Goal: Book appointment/travel/reservation

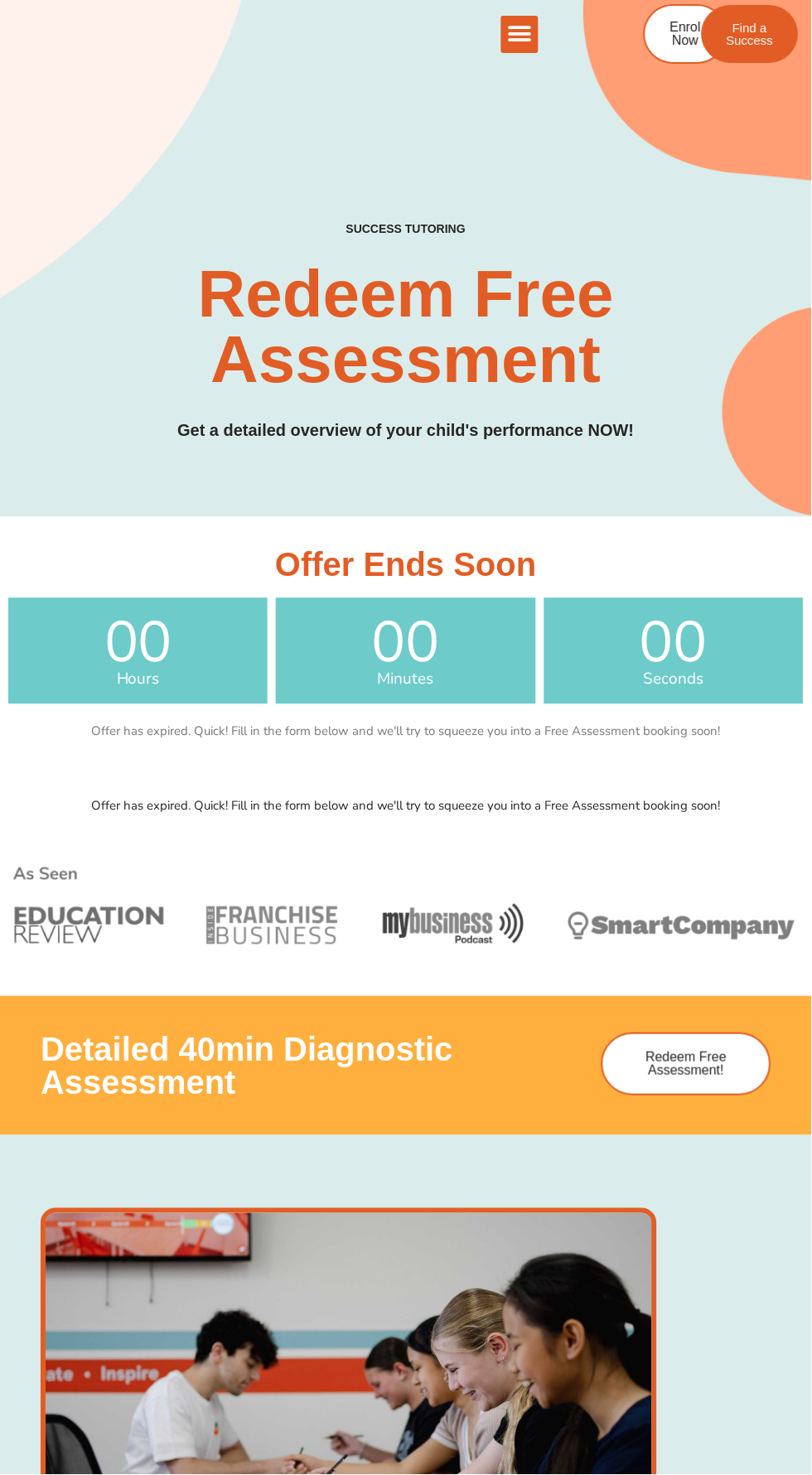
click at [531, 39] on icon "Menu Toggle" at bounding box center [519, 33] width 25 height 25
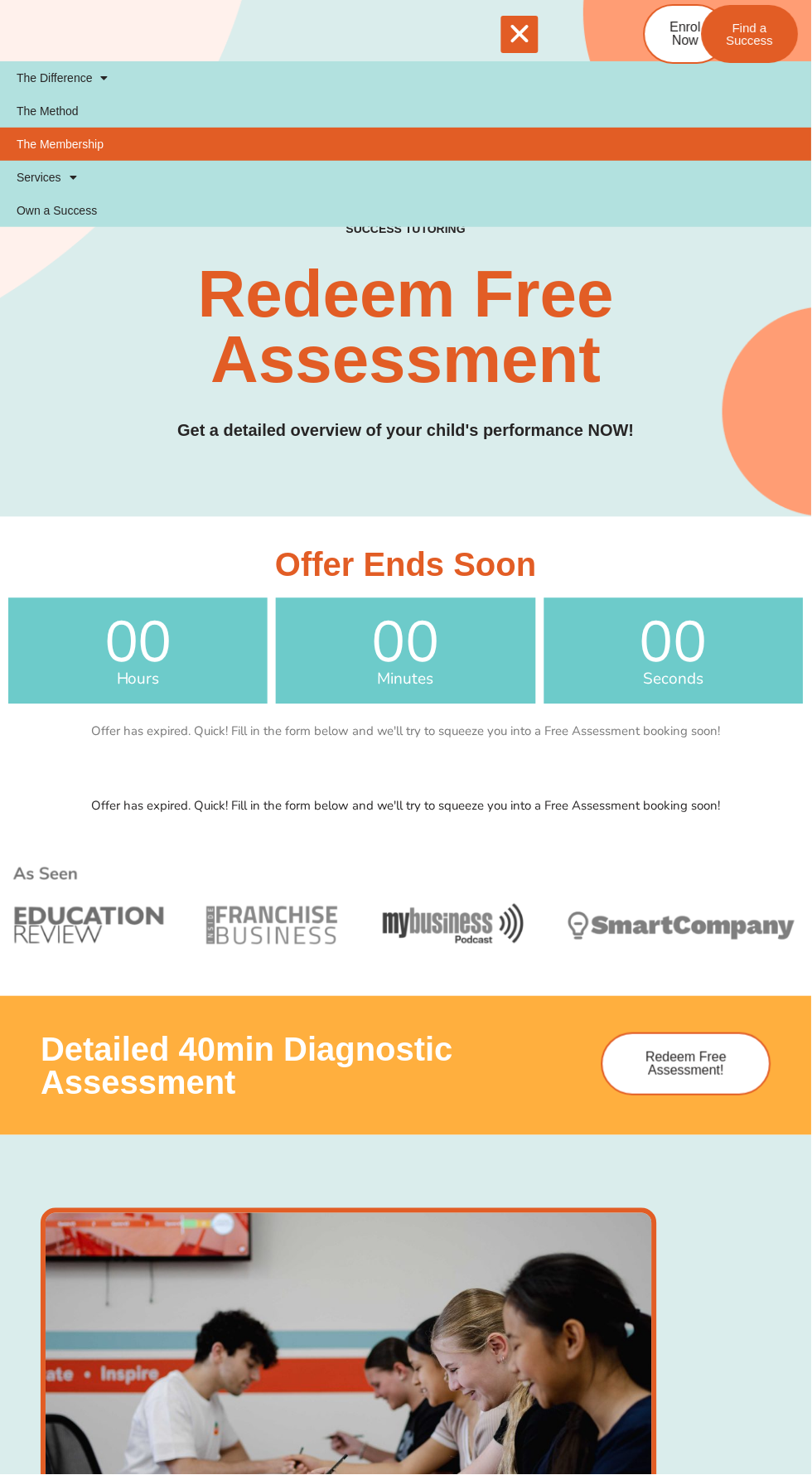
click at [88, 152] on link "The Membership" at bounding box center [406, 145] width 812 height 33
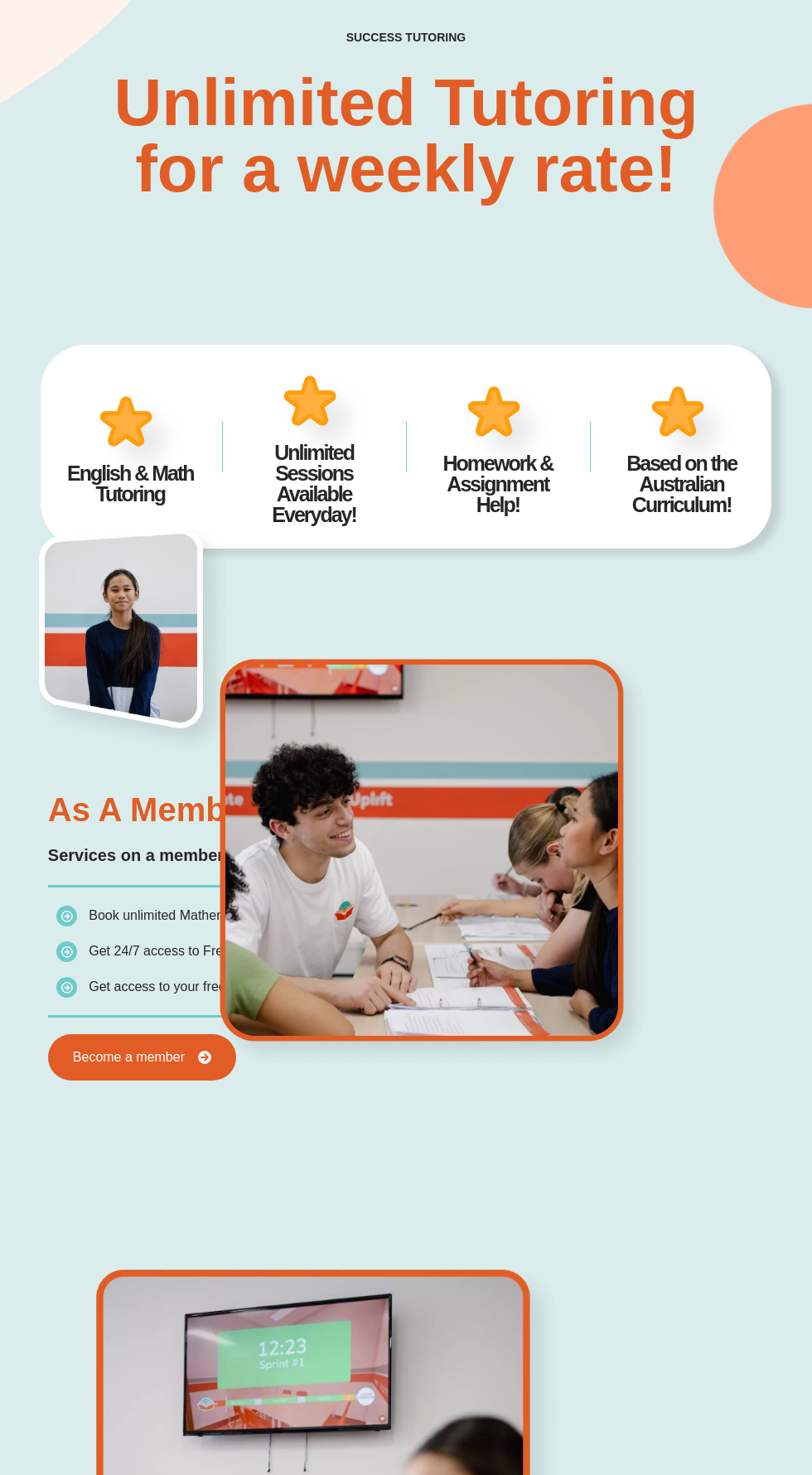
scroll to position [268, 0]
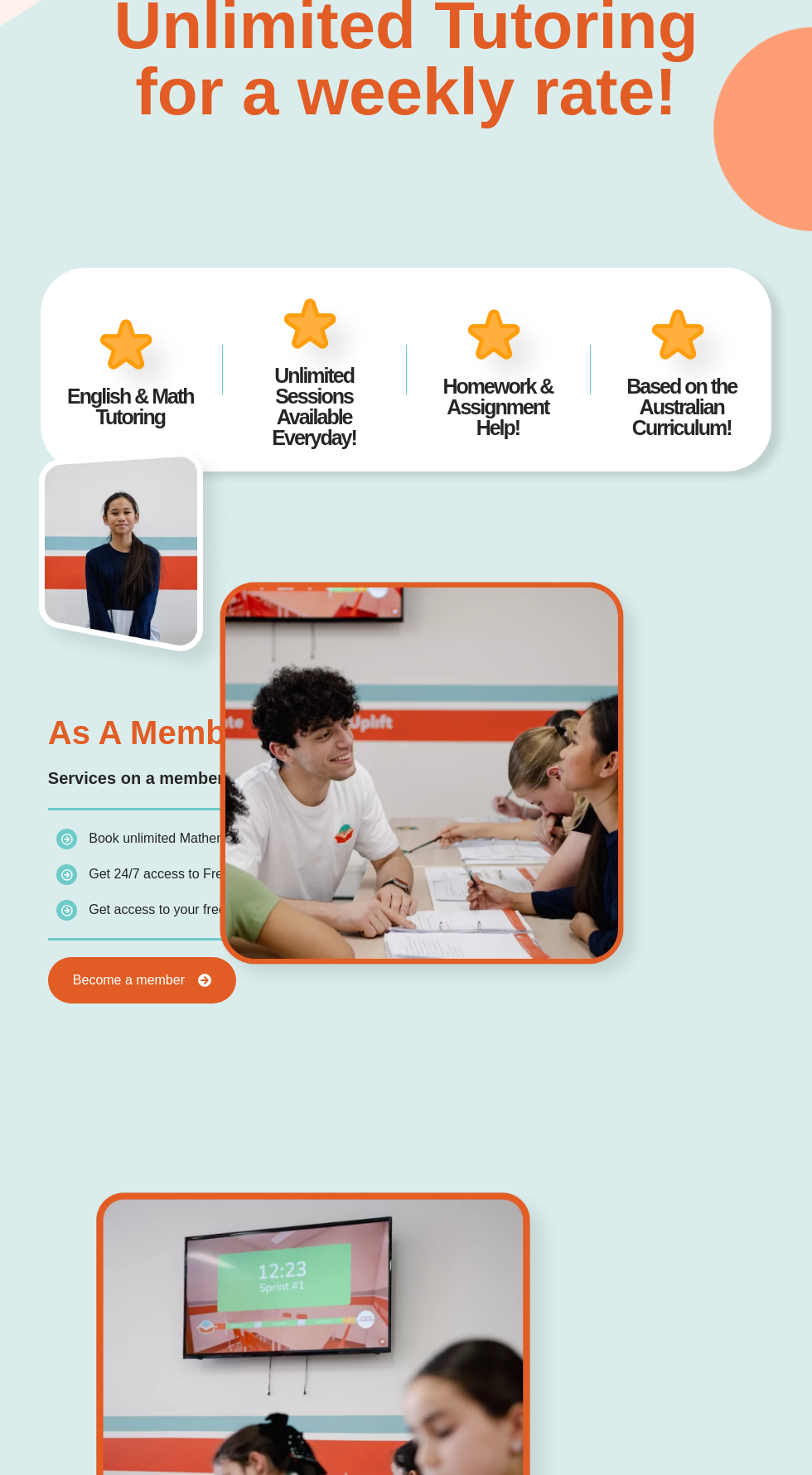
click at [104, 981] on img at bounding box center [433, 783] width 706 height 414
click at [195, 979] on img at bounding box center [433, 783] width 706 height 414
click at [203, 978] on img at bounding box center [433, 783] width 706 height 414
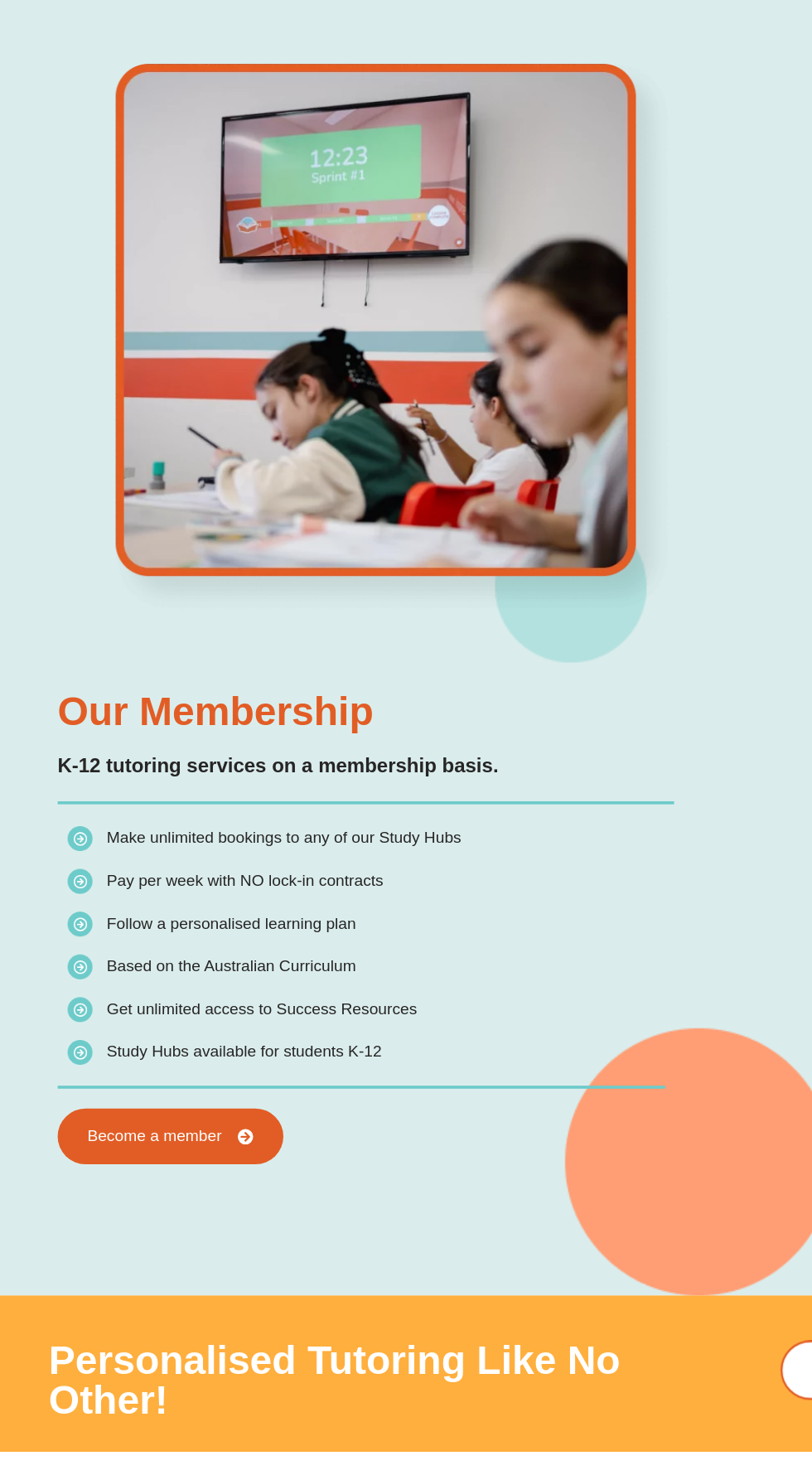
scroll to position [1144, 0]
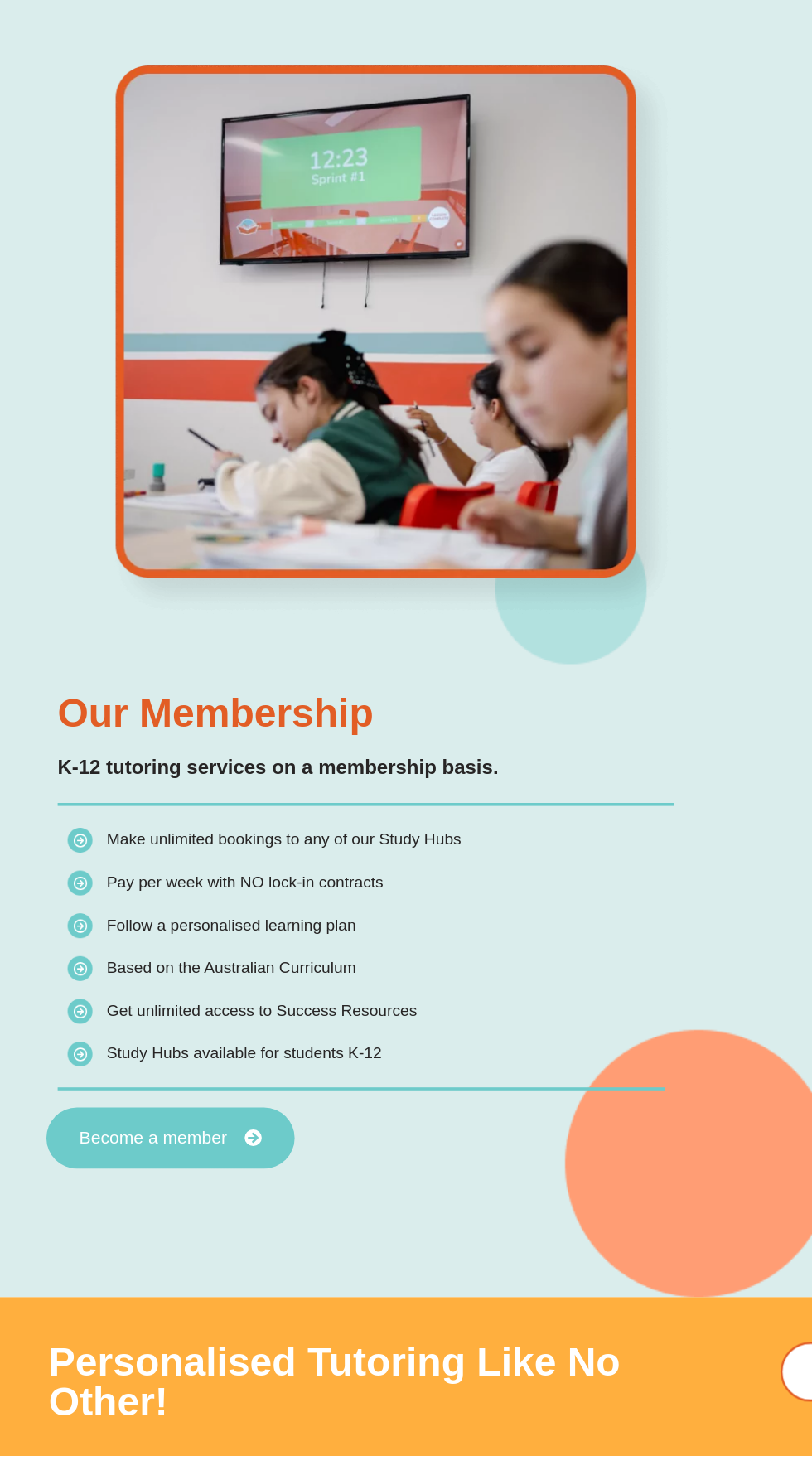
click at [163, 1210] on span "Become a member" at bounding box center [128, 1210] width 124 height 15
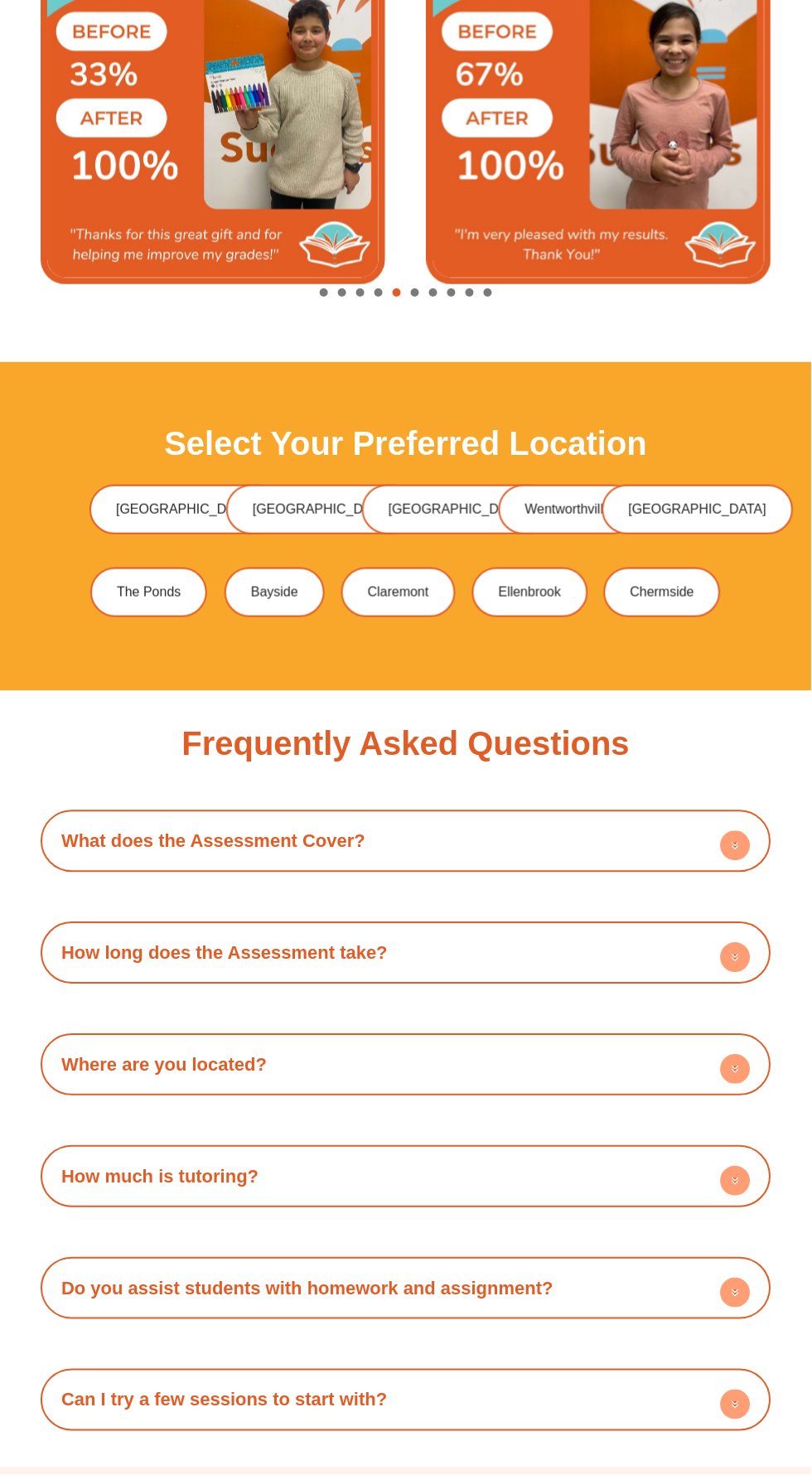
scroll to position [5123, 0]
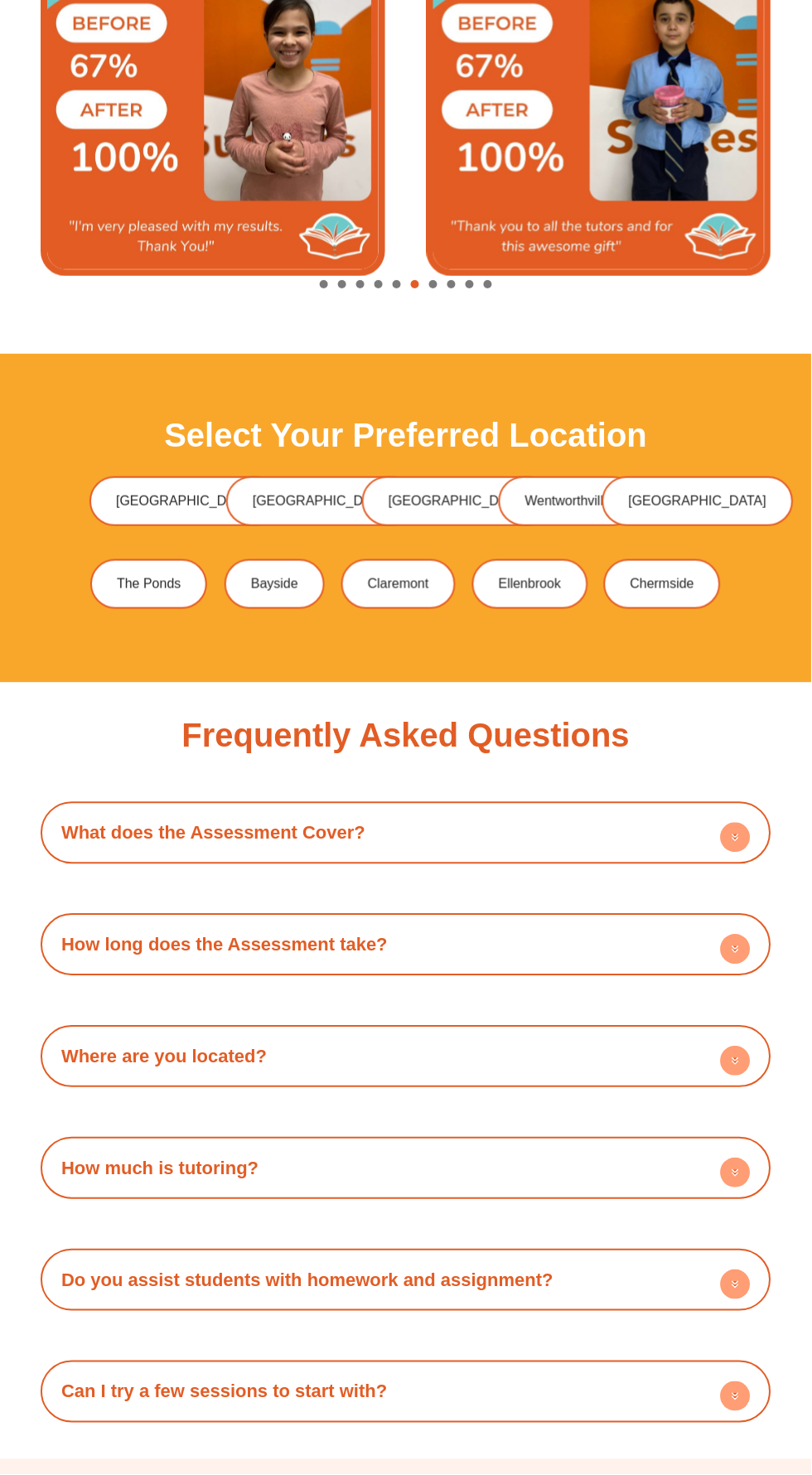
click at [735, 1064] on icon at bounding box center [736, 1062] width 6 height 3
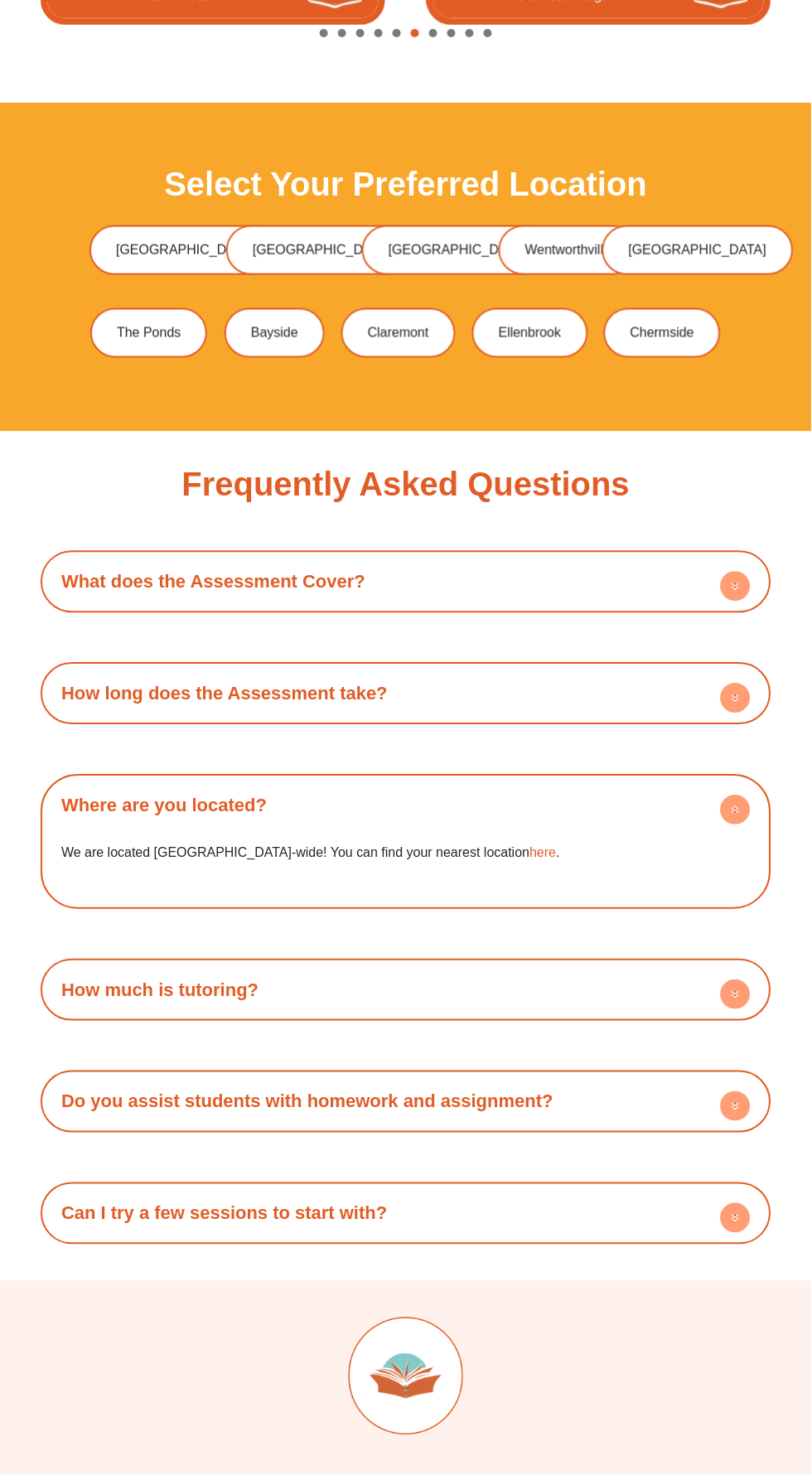
scroll to position [5383, 0]
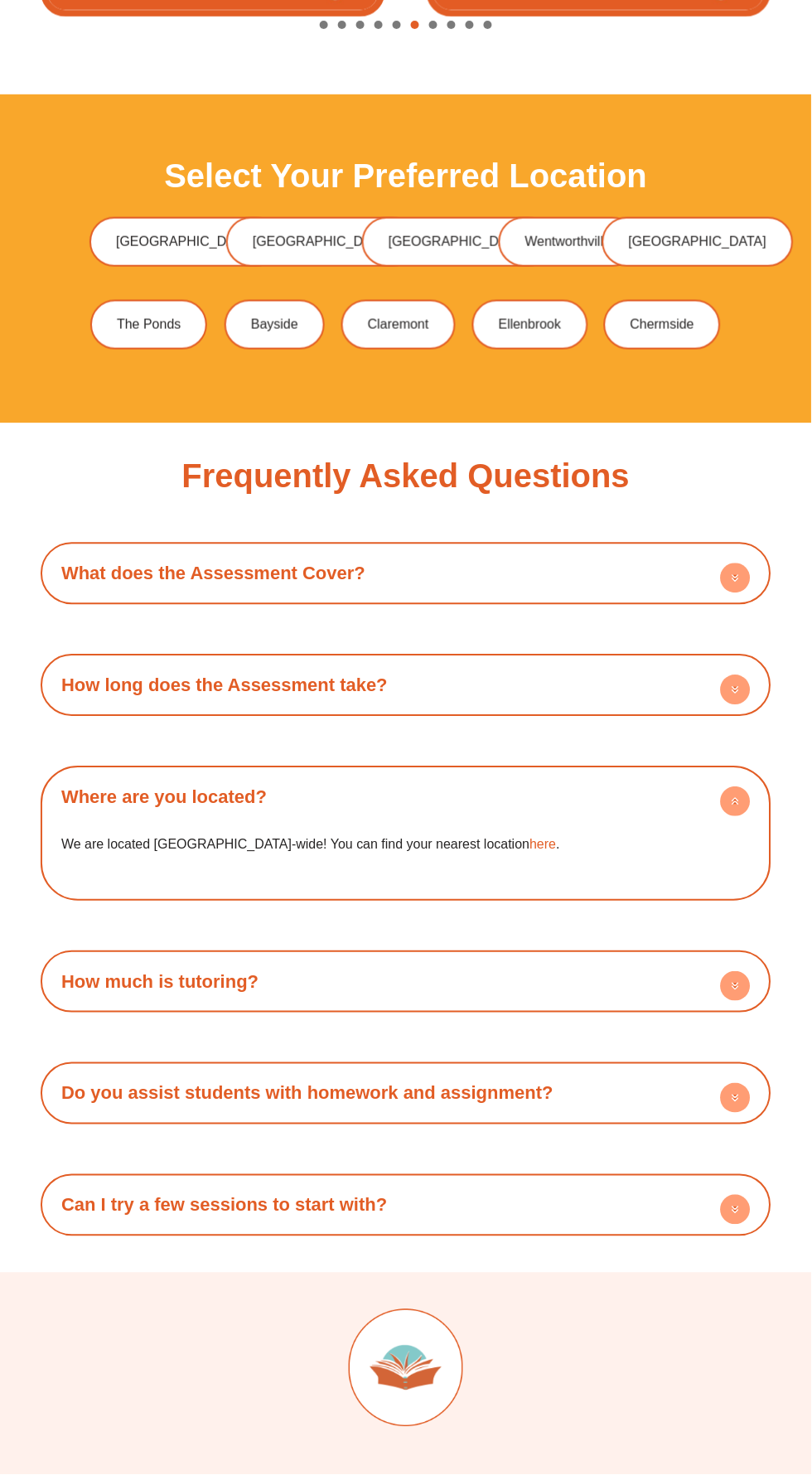
click at [735, 989] on icon at bounding box center [736, 987] width 6 height 3
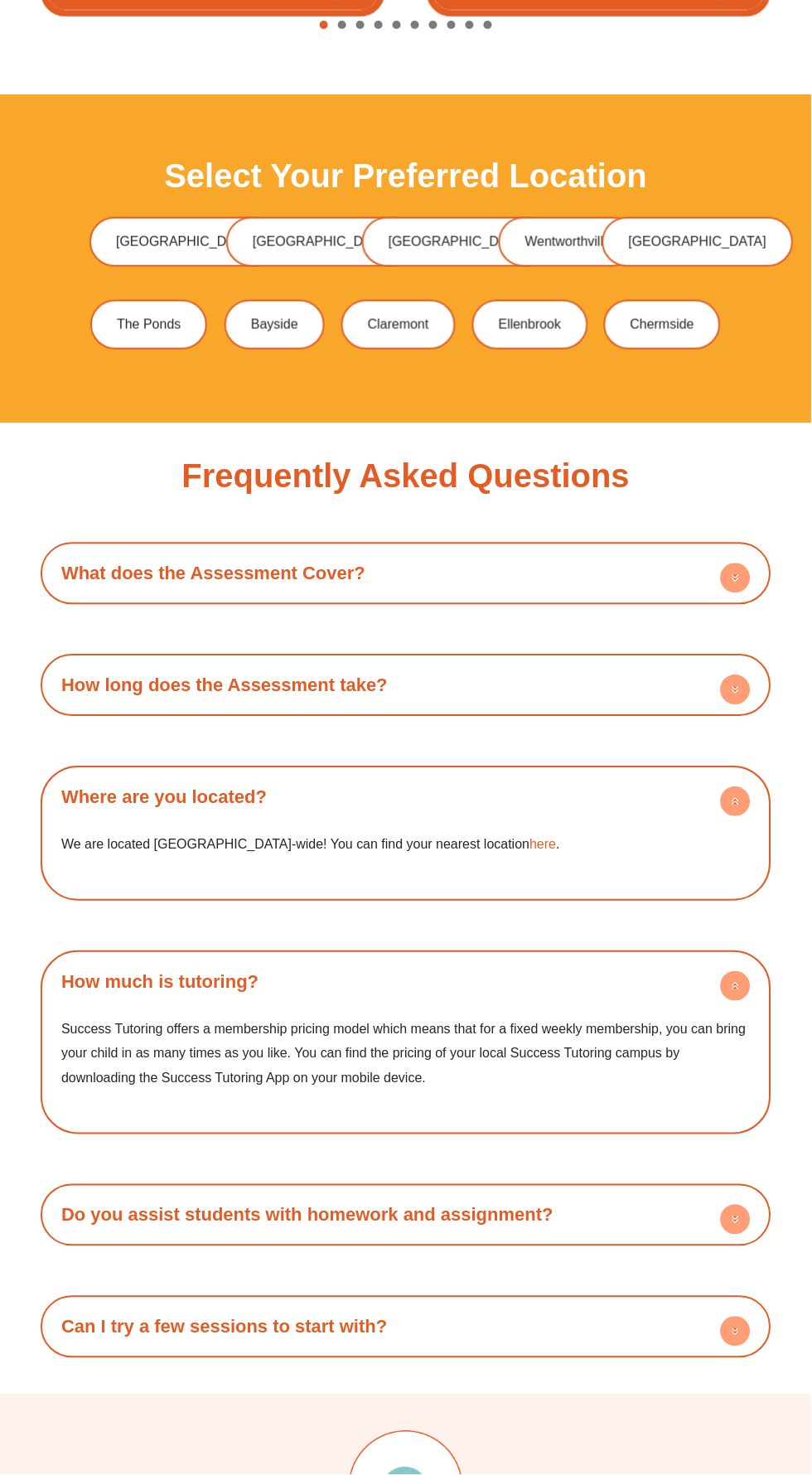
click at [250, 1338] on link "Can I try a few sessions to start with?" at bounding box center [224, 1328] width 326 height 21
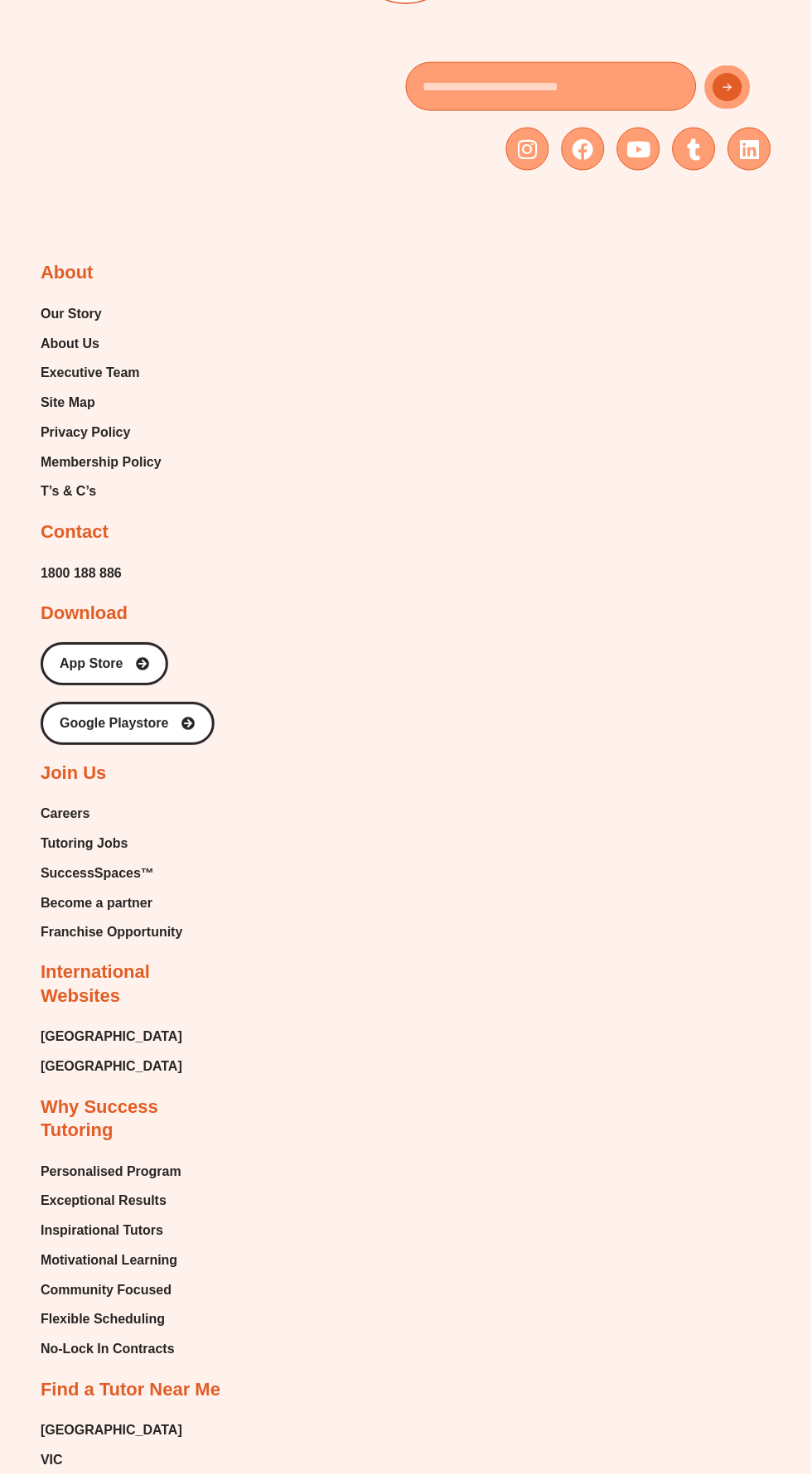
scroll to position [7050, 0]
click at [51, 1443] on span "[GEOGRAPHIC_DATA]" at bounding box center [111, 1429] width 142 height 25
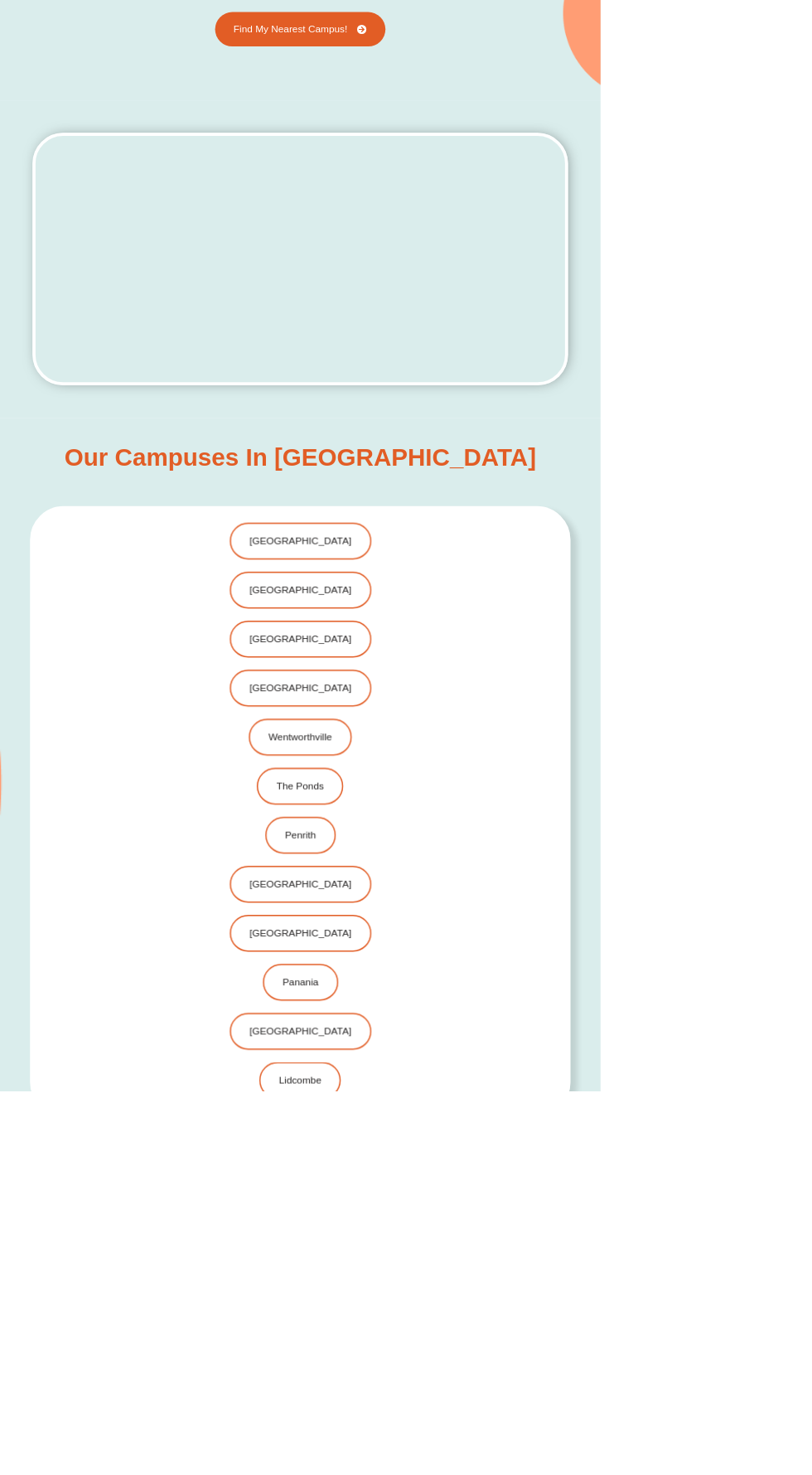
scroll to position [453, 0]
click at [407, 1390] on span "[GEOGRAPHIC_DATA]" at bounding box center [406, 1393] width 145 height 14
click at [396, 1321] on span "Panania" at bounding box center [406, 1328] width 51 height 14
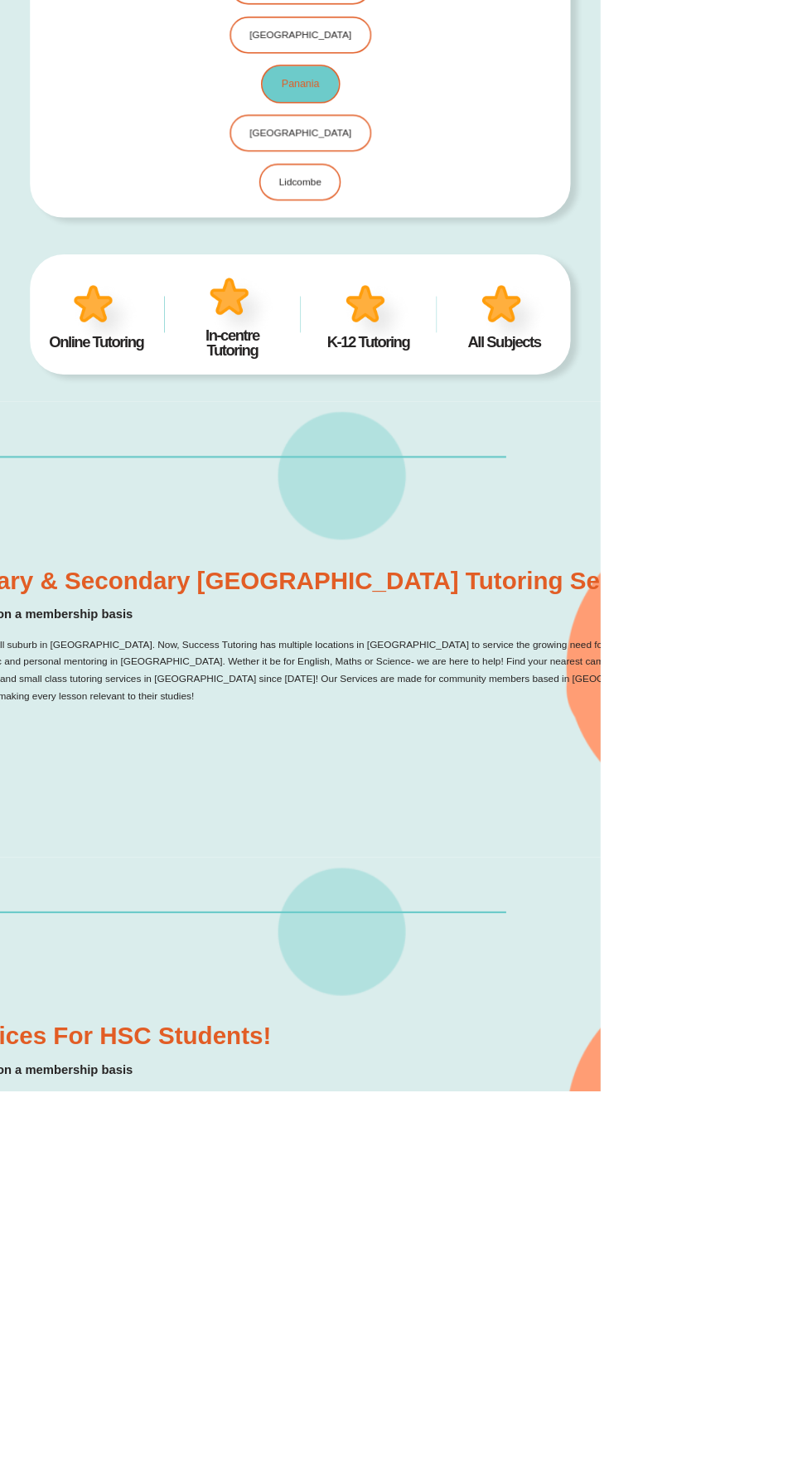
scroll to position [1671, 0]
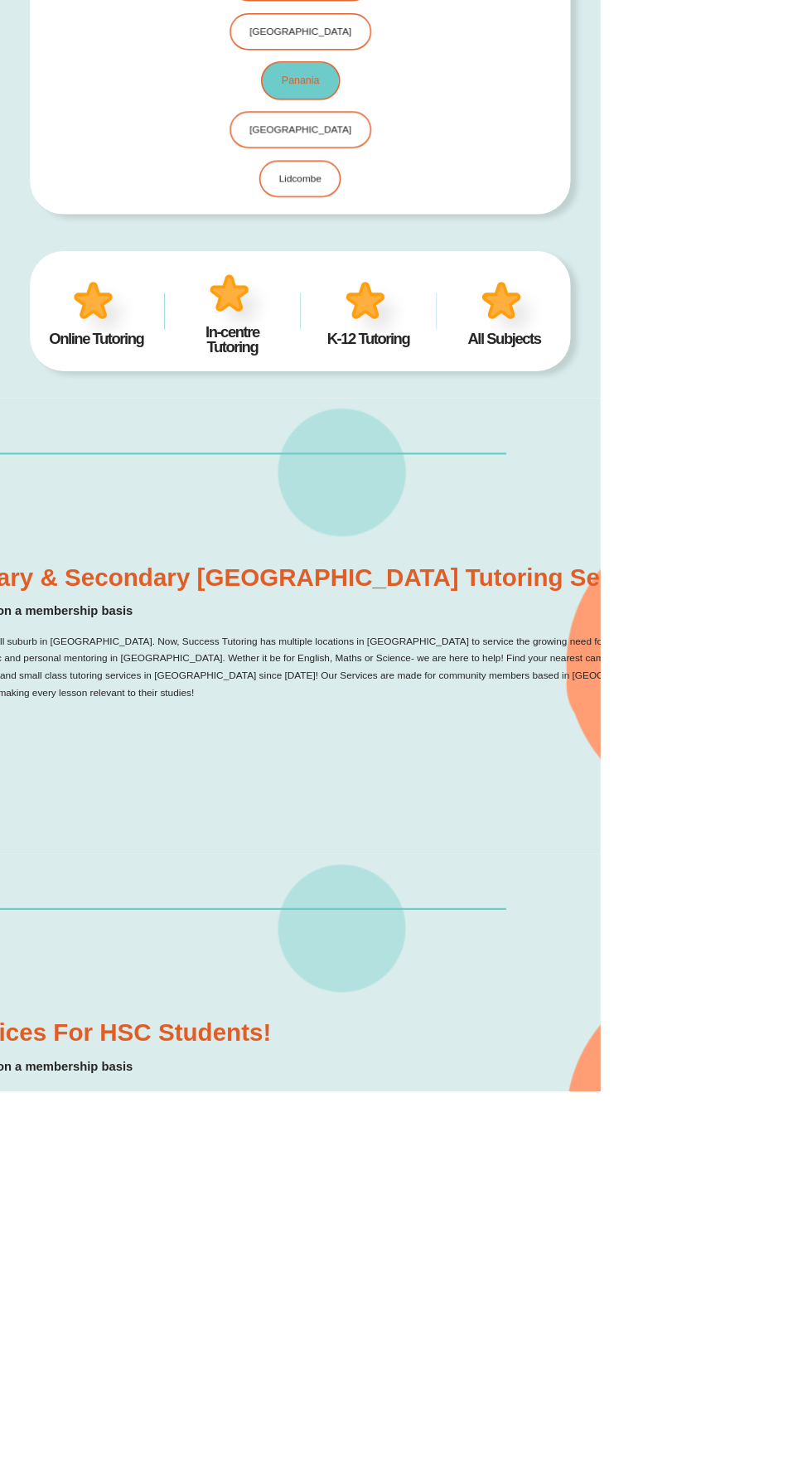
click at [426, 106] on span "Panania" at bounding box center [406, 109] width 51 height 14
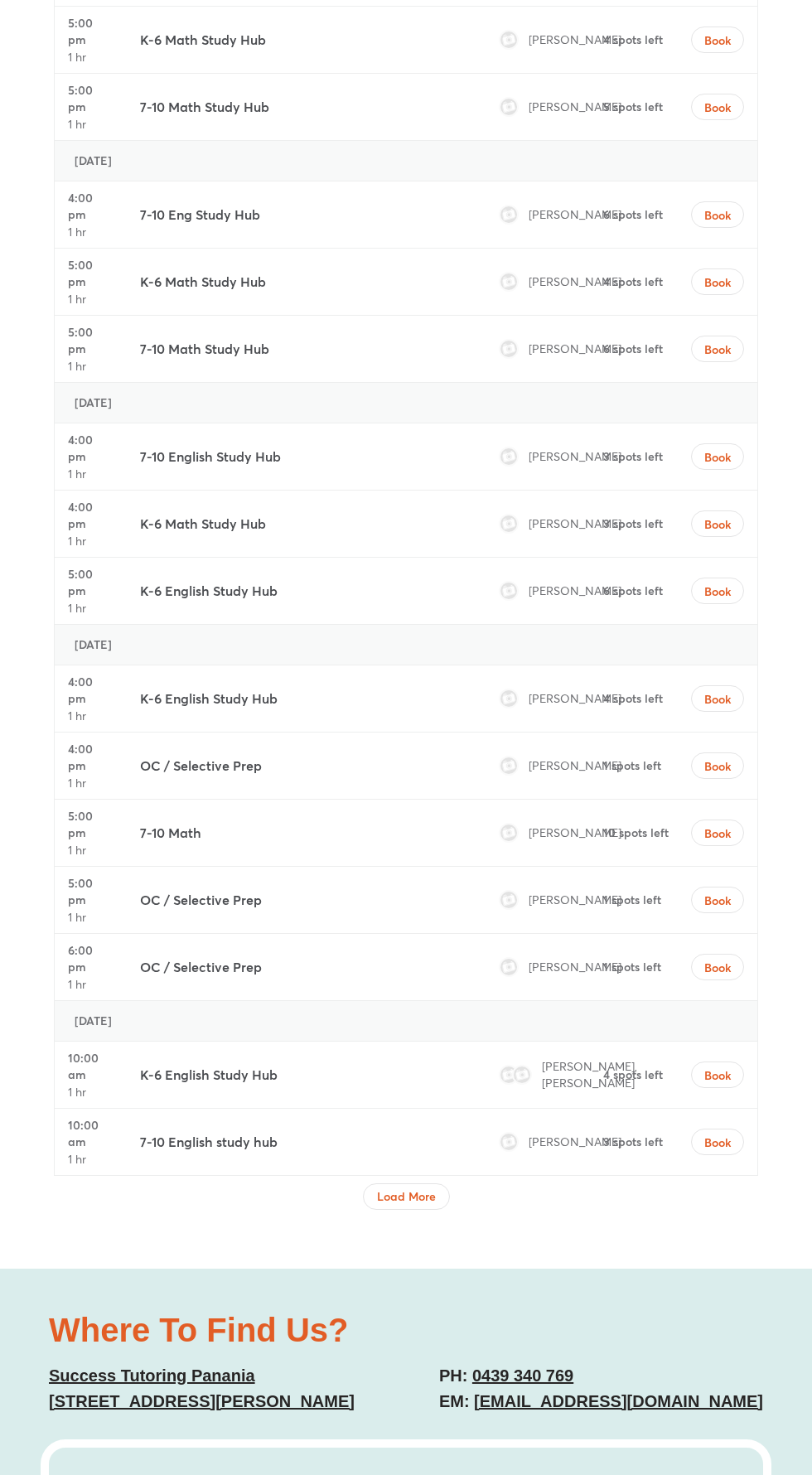
scroll to position [5532, 0]
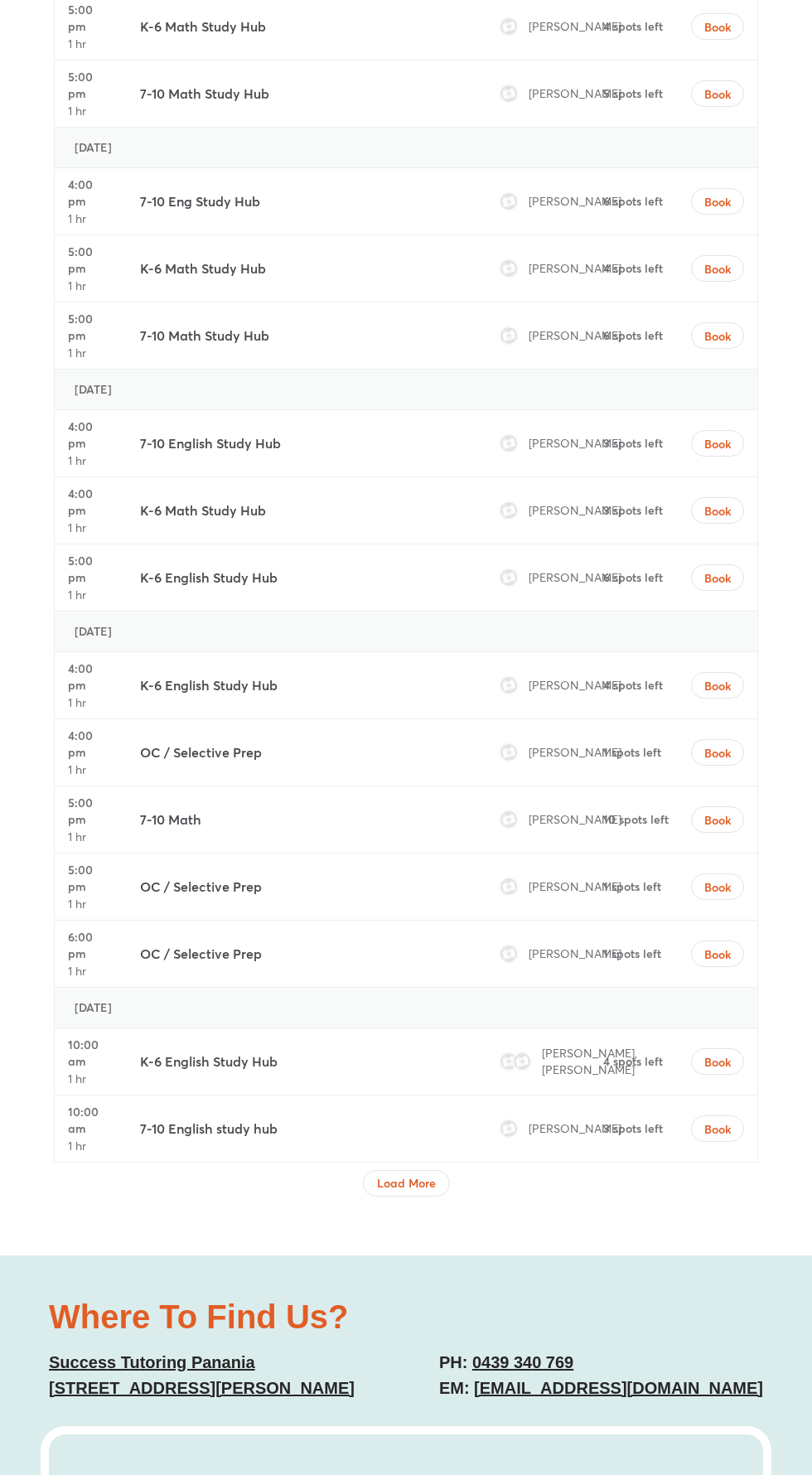
click at [413, 1129] on div "Sep 7 - Sep 13, 2025 Login or Sign up Log out Monday, September 8 4:00 pm 1 hr …" at bounding box center [405, 360] width 730 height 1714
click at [396, 1175] on span "Load More" at bounding box center [406, 1183] width 59 height 17
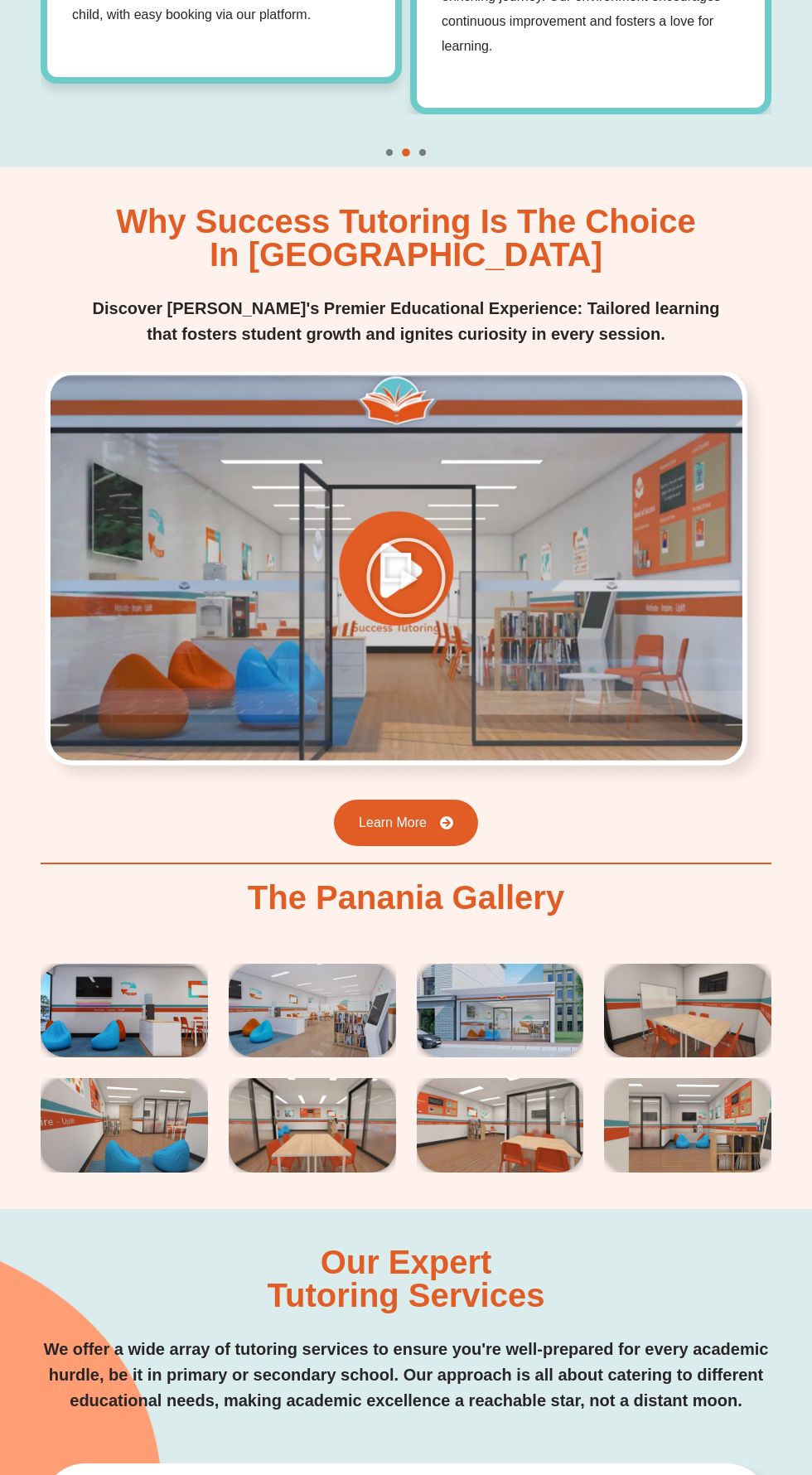
scroll to position [2422, 0]
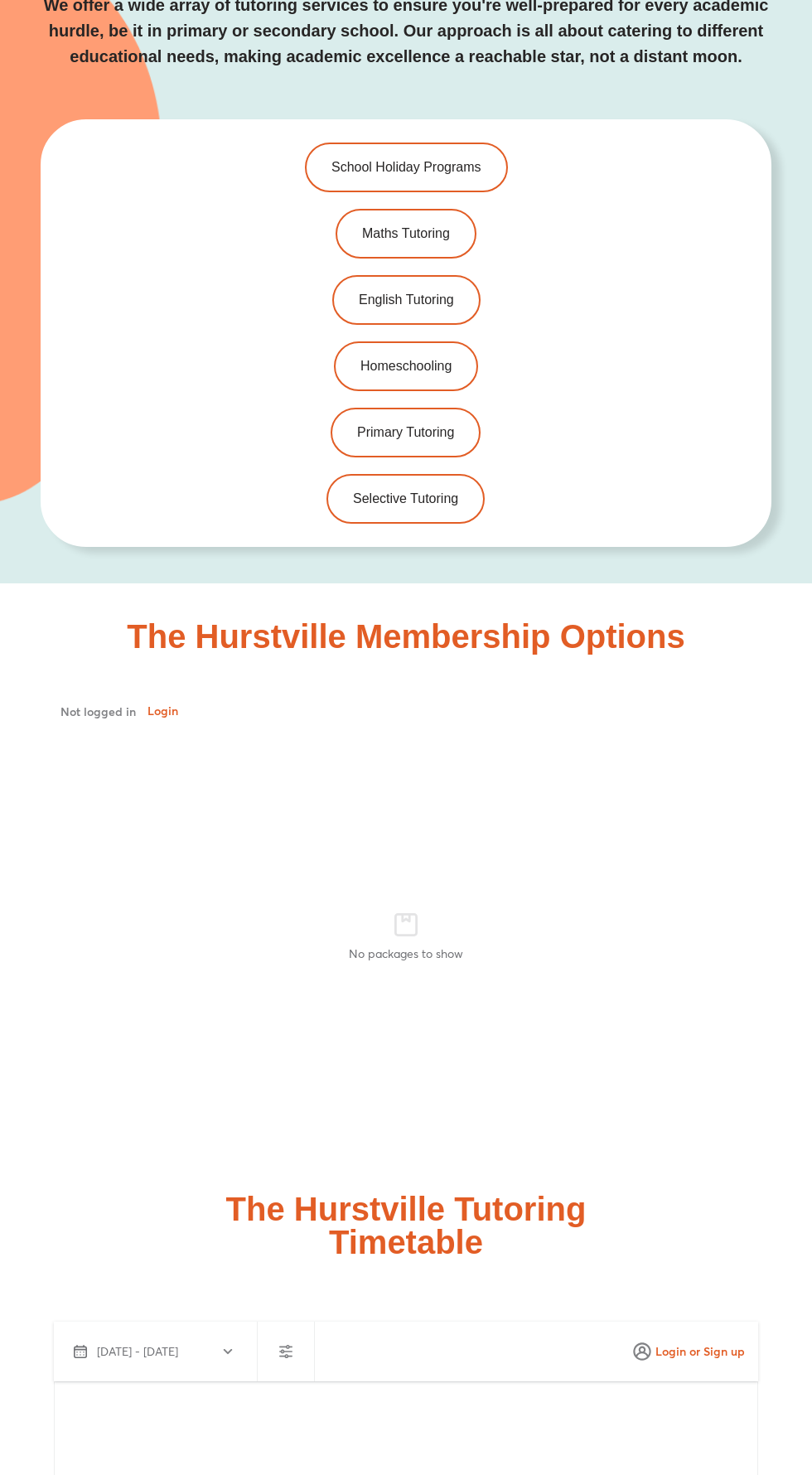
scroll to position [3820, 0]
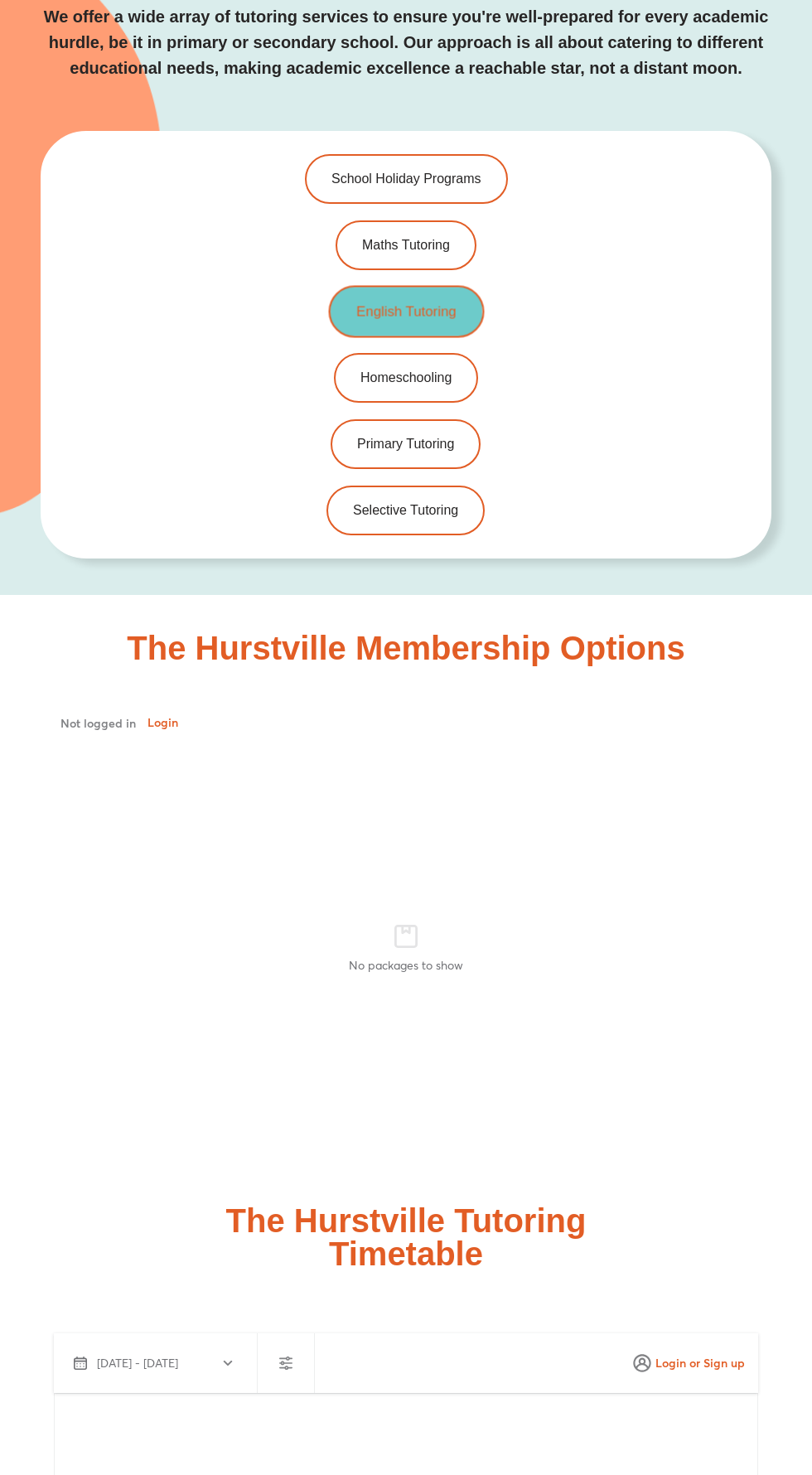
click at [440, 285] on link "English Tutoring" at bounding box center [406, 311] width 155 height 52
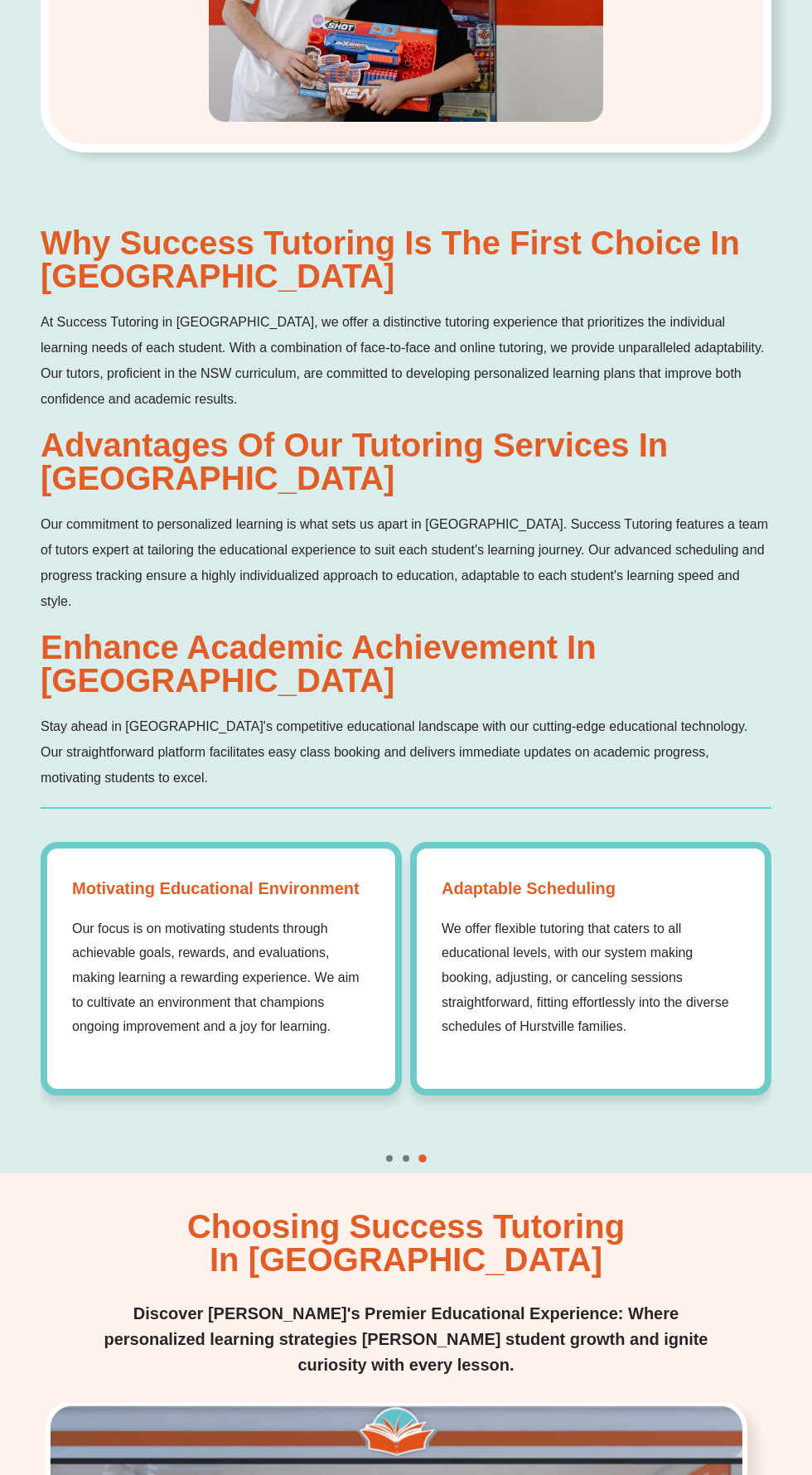
scroll to position [1134, 0]
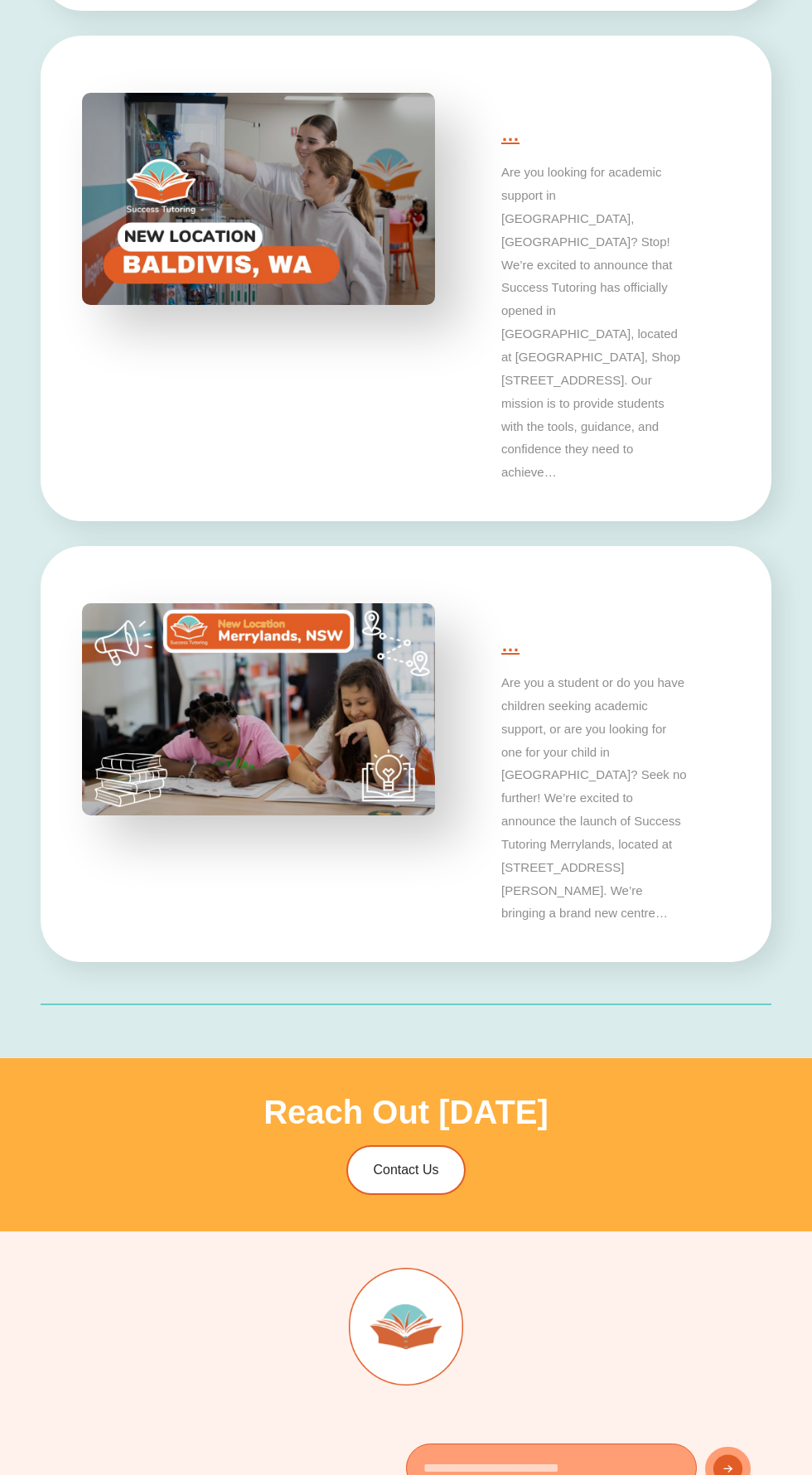
scroll to position [5110, 0]
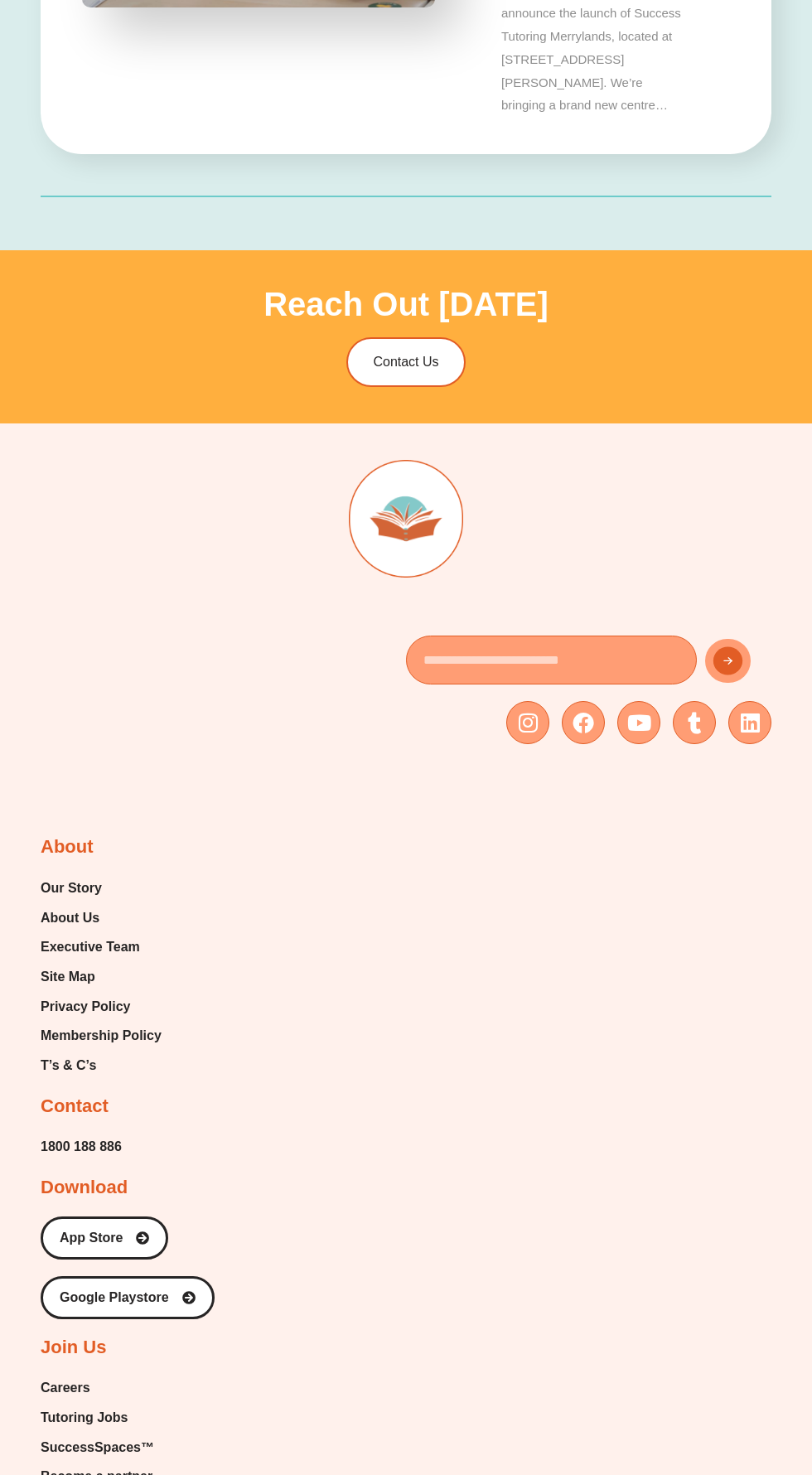
type input "*"
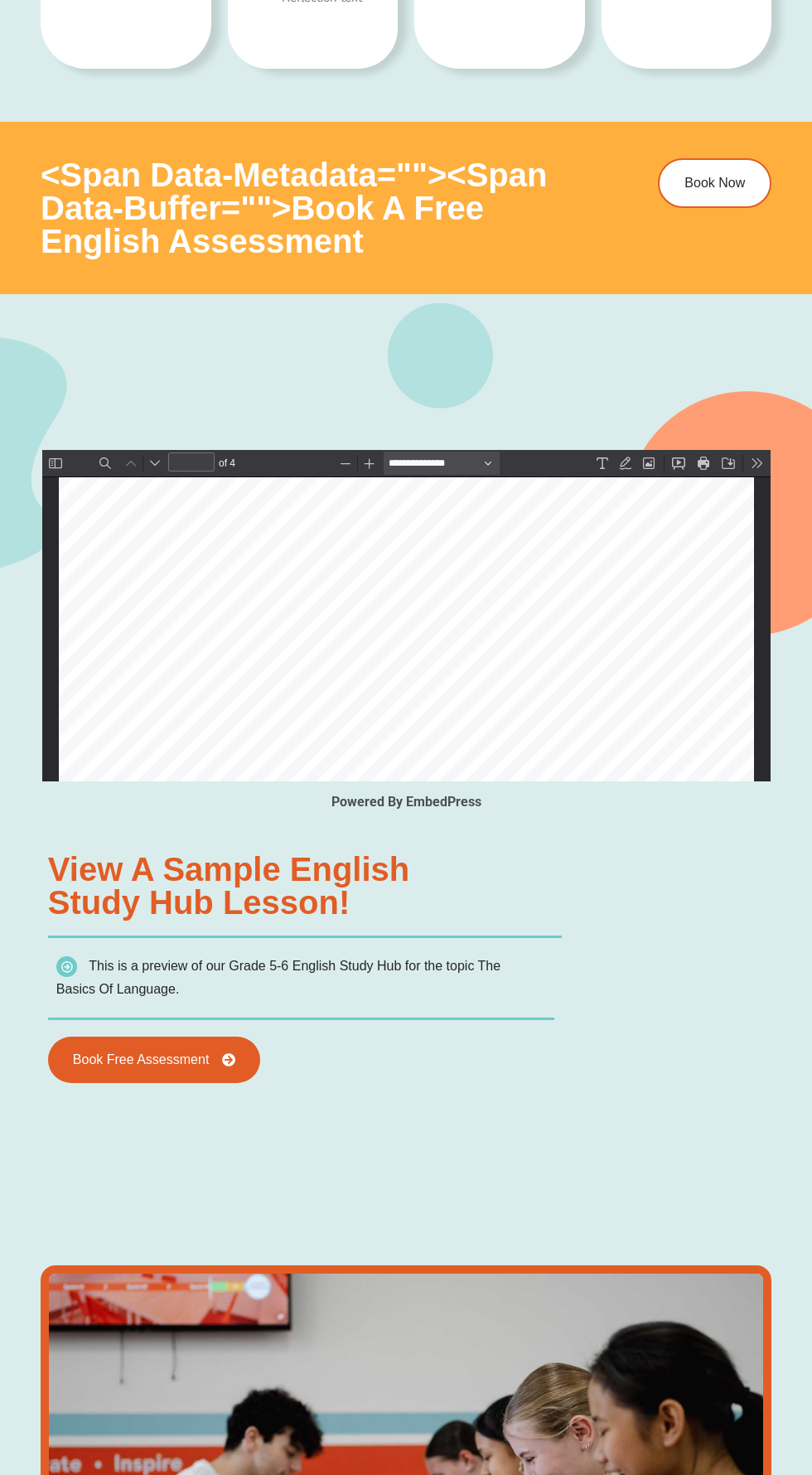
scroll to position [1533, 0]
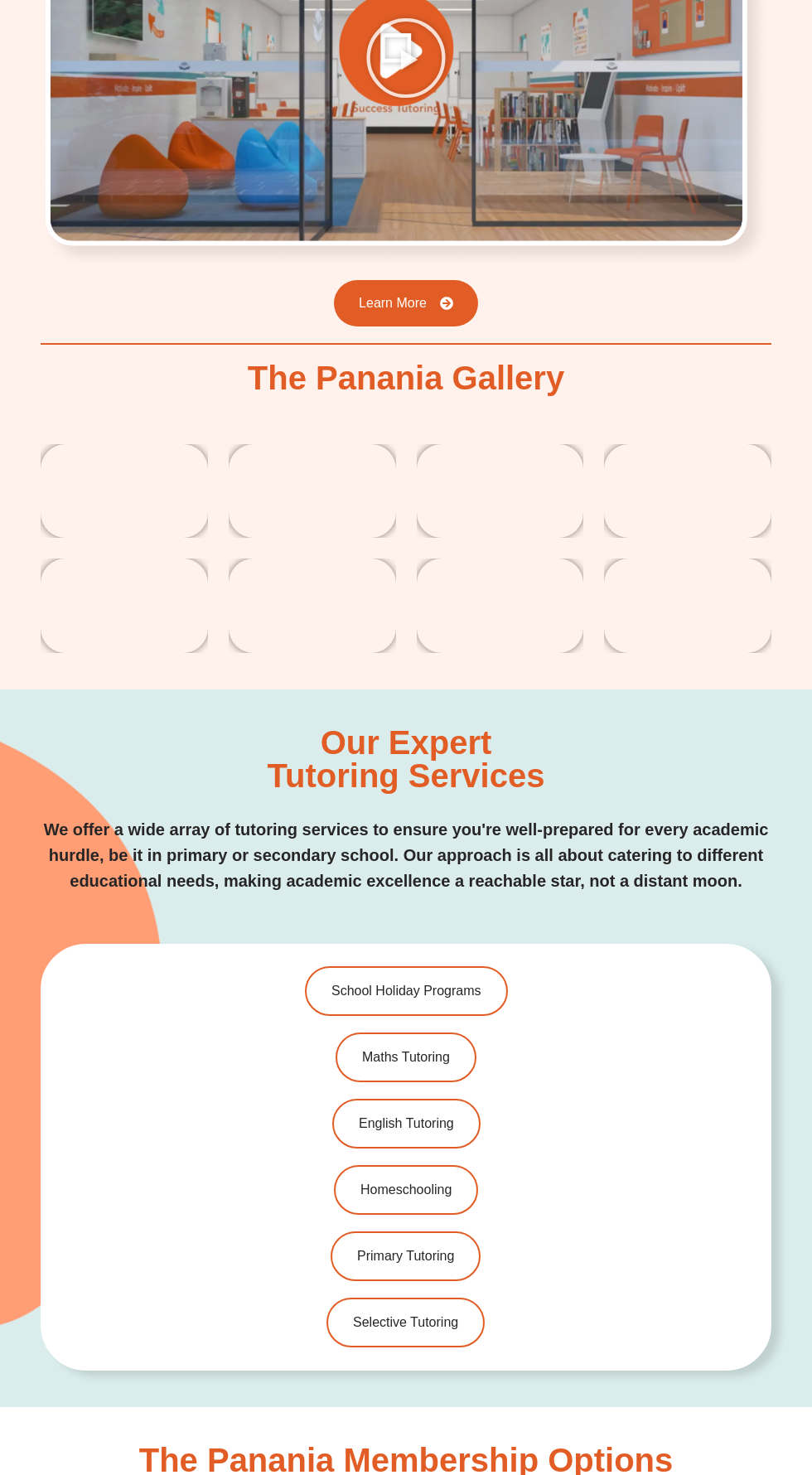
scroll to position [2937, 0]
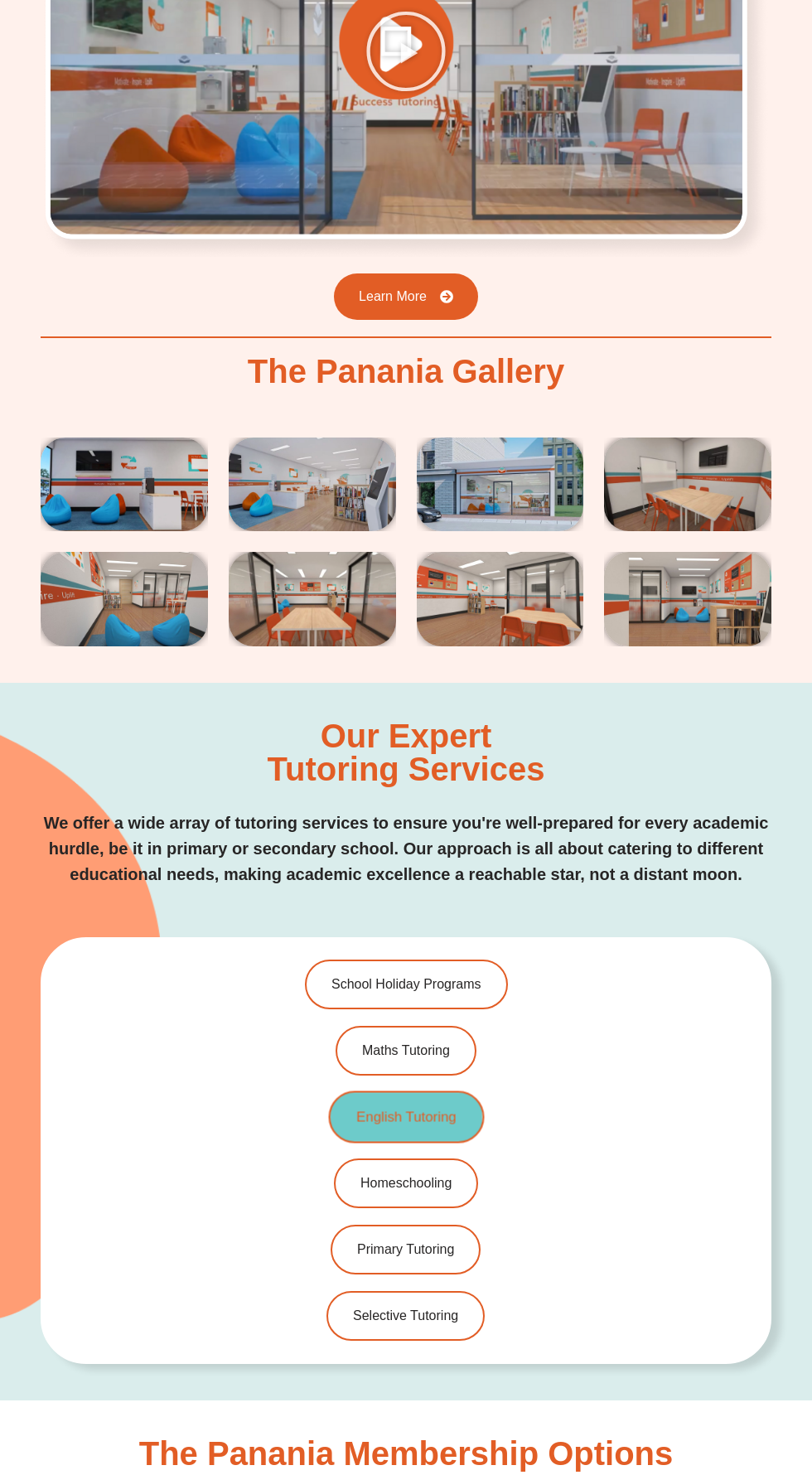
click at [437, 1110] on span "English Tutoring" at bounding box center [405, 1117] width 99 height 14
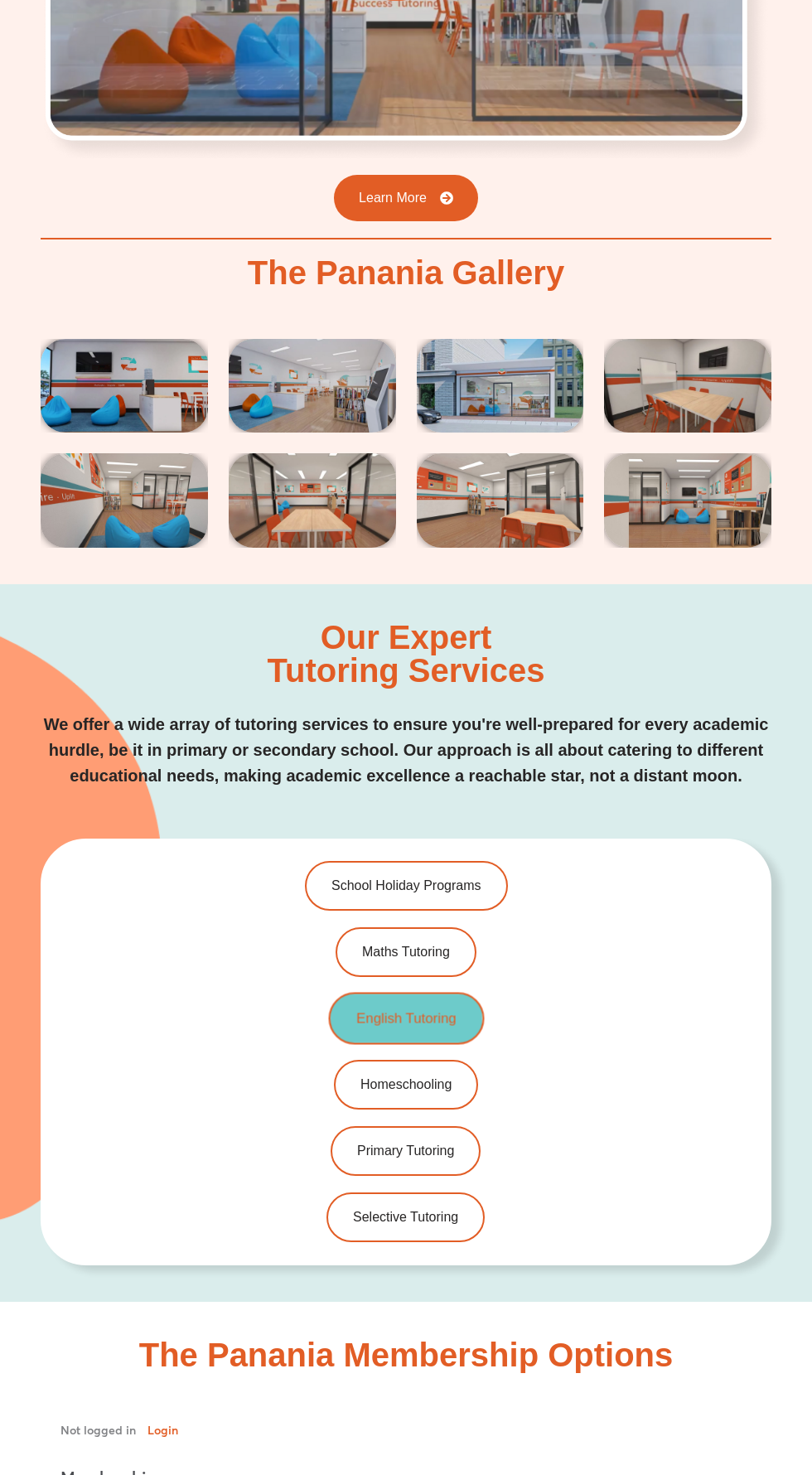
scroll to position [3144, 0]
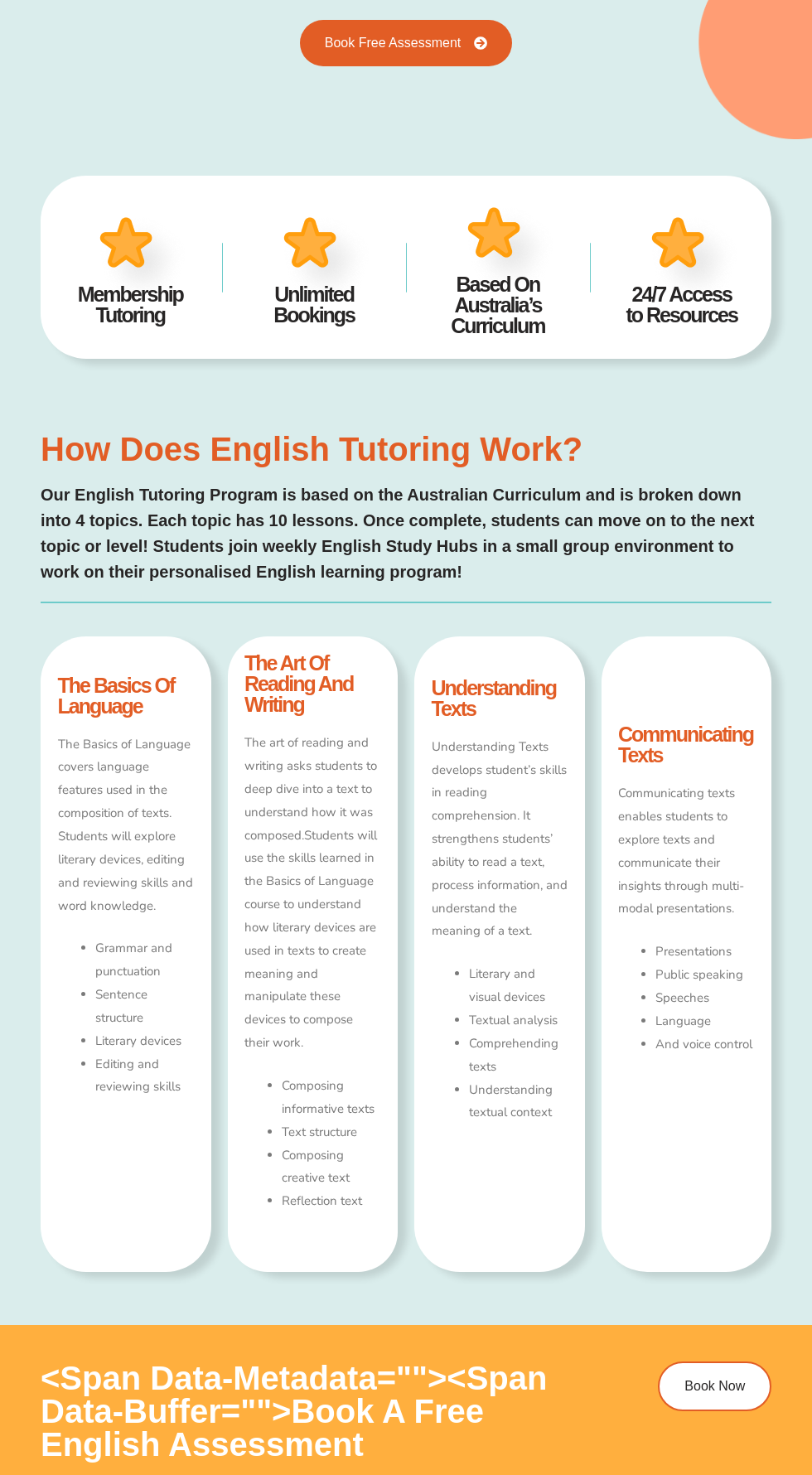
type input "*"
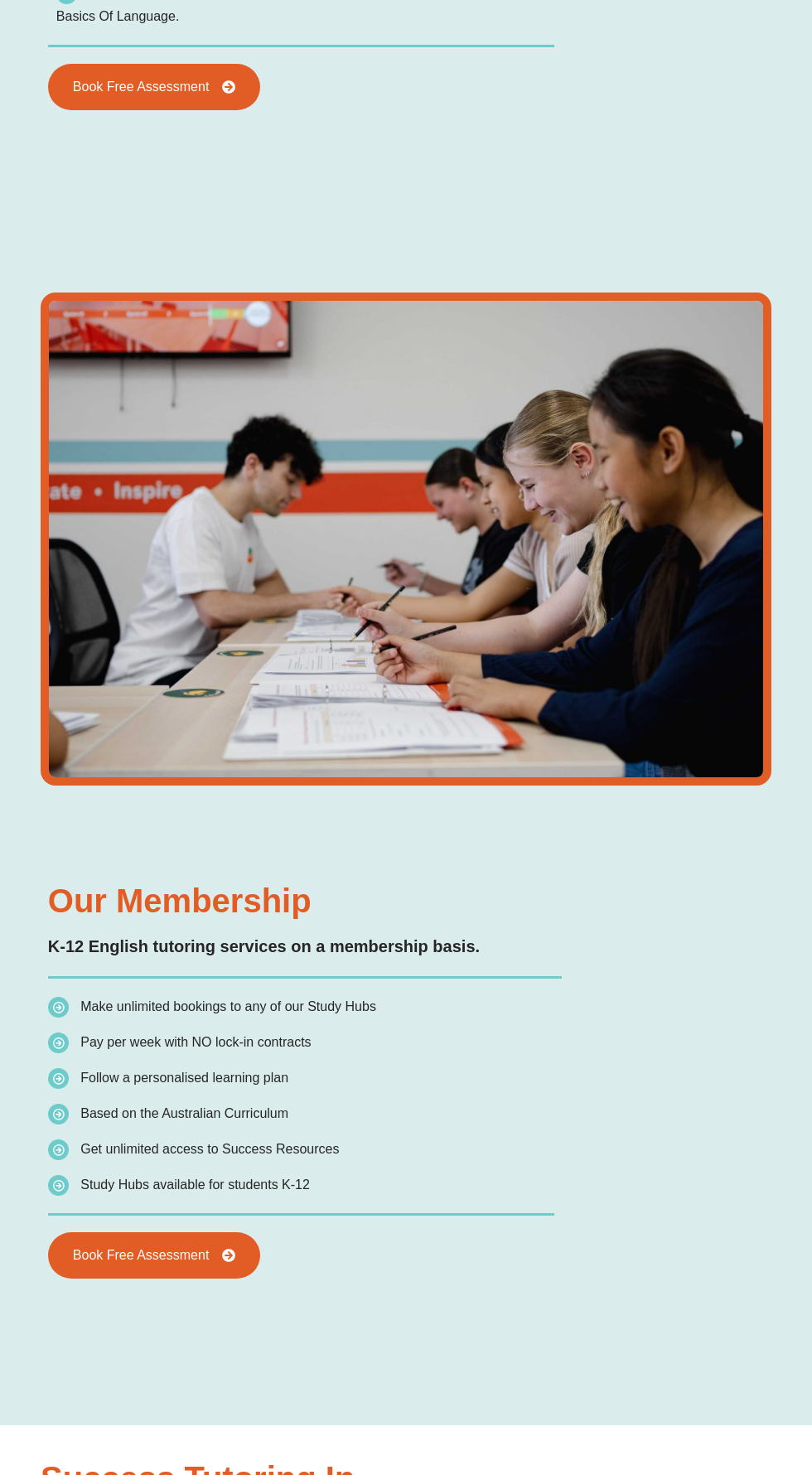
scroll to position [2513, 0]
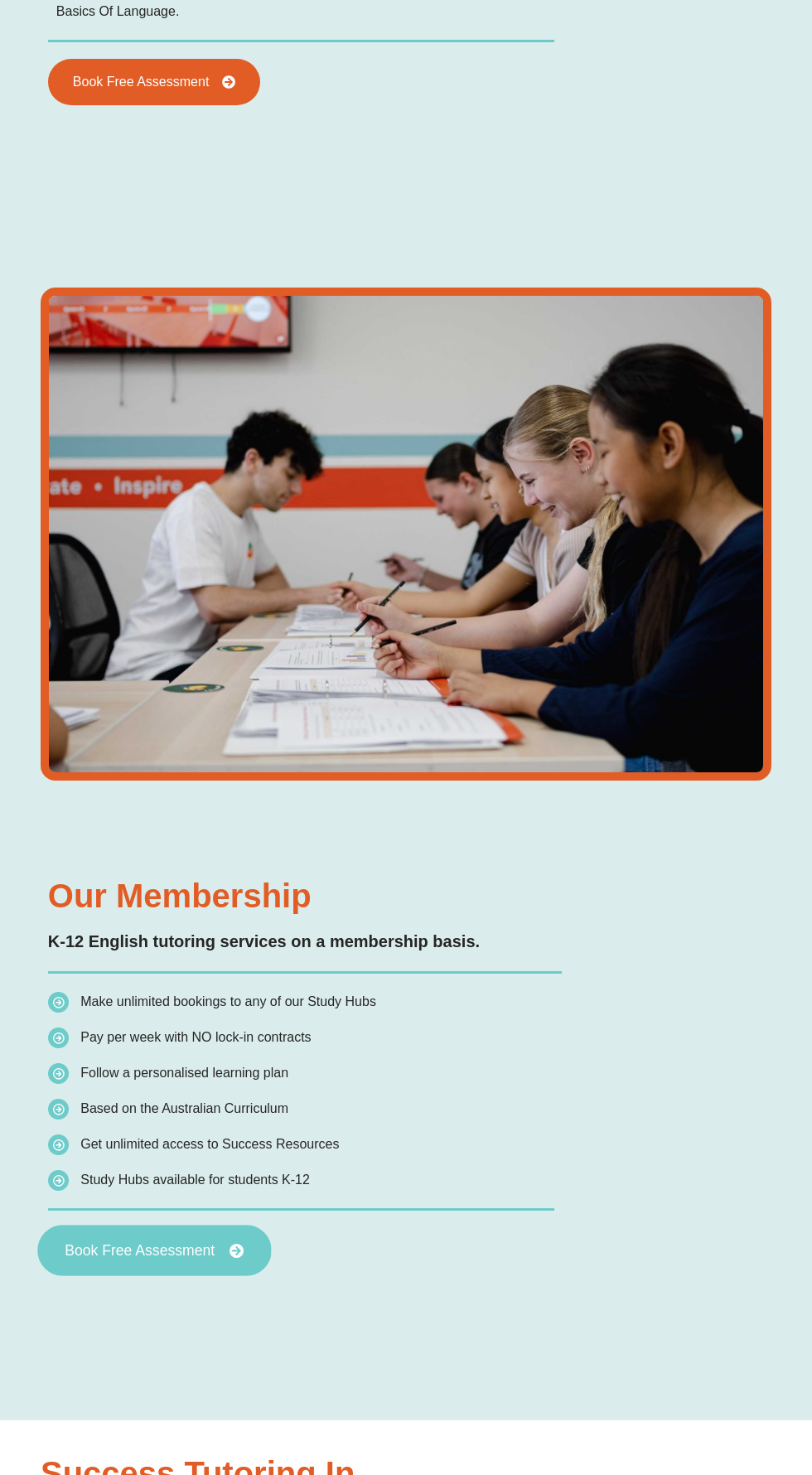
click at [198, 1248] on span "Book Free Assessment" at bounding box center [140, 1250] width 149 height 15
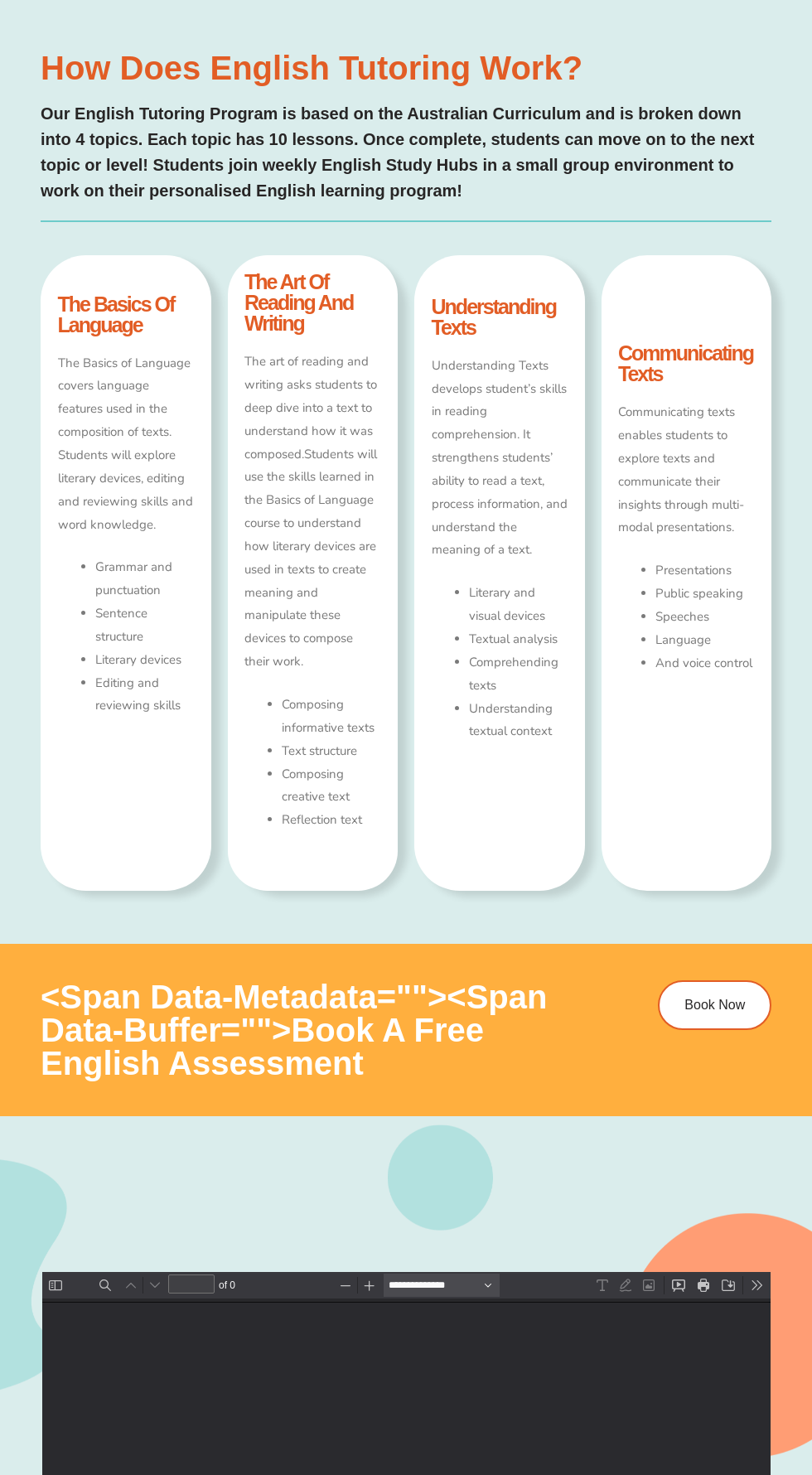
type input "*"
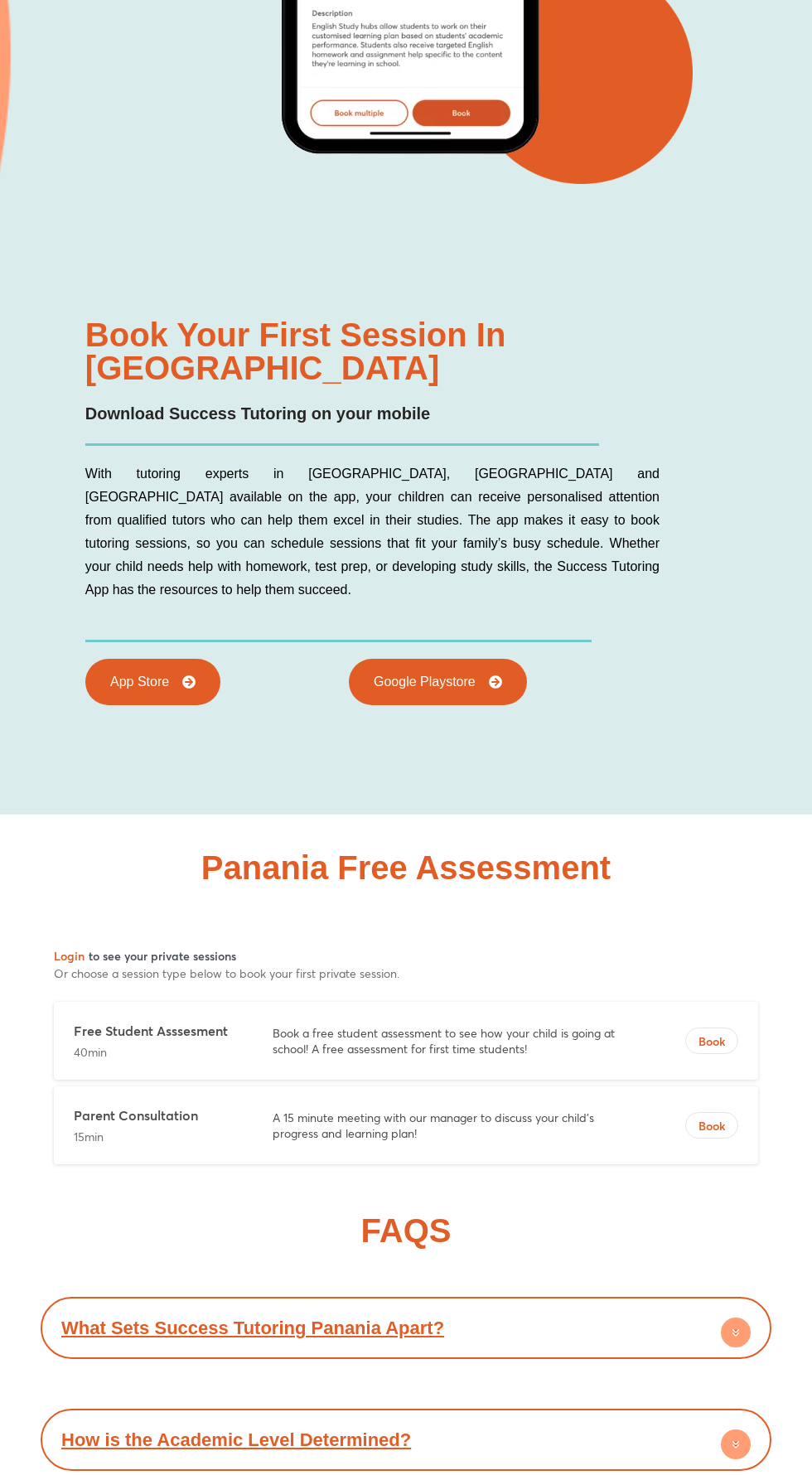
scroll to position [8178, 0]
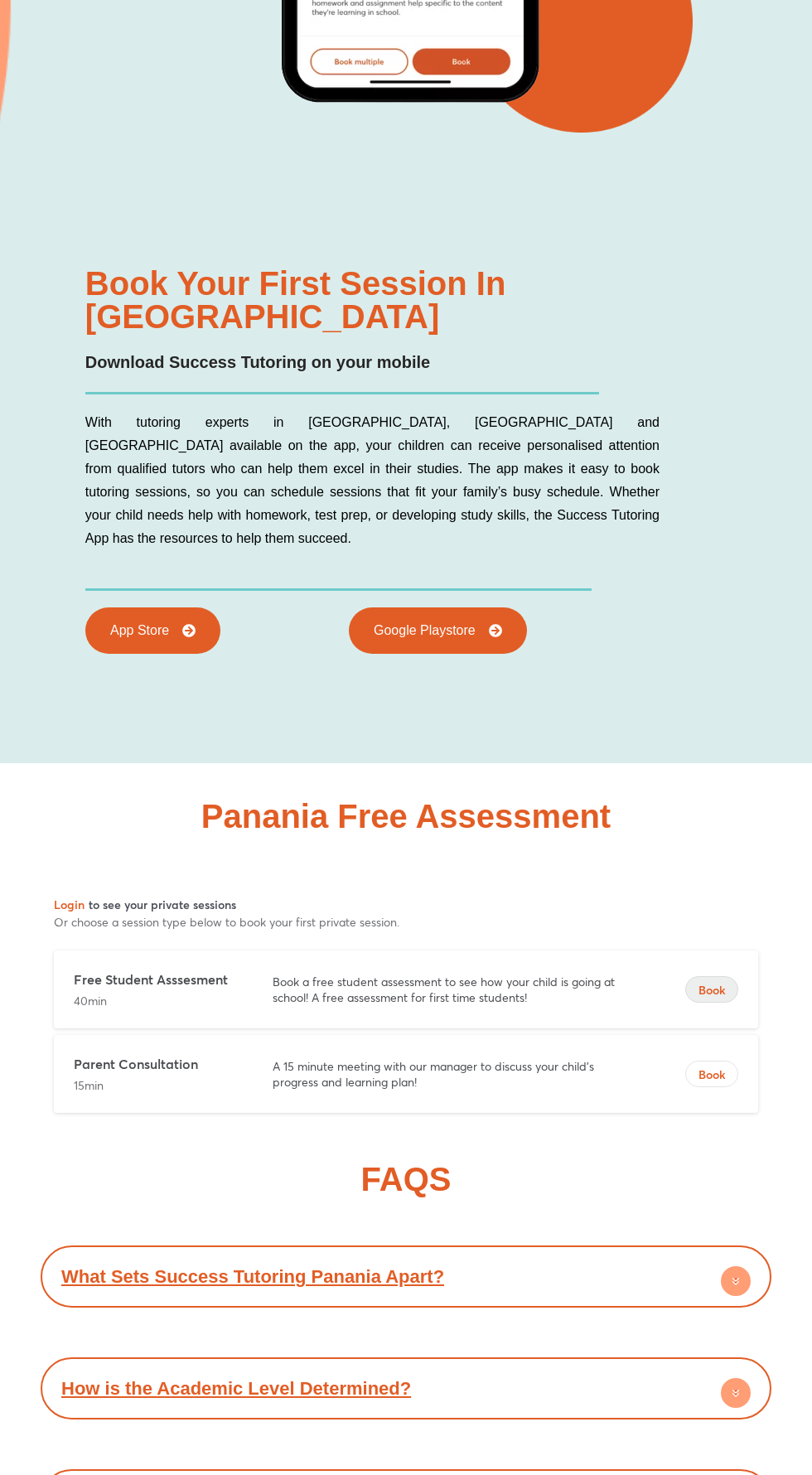
click at [727, 981] on span "Book" at bounding box center [712, 989] width 51 height 17
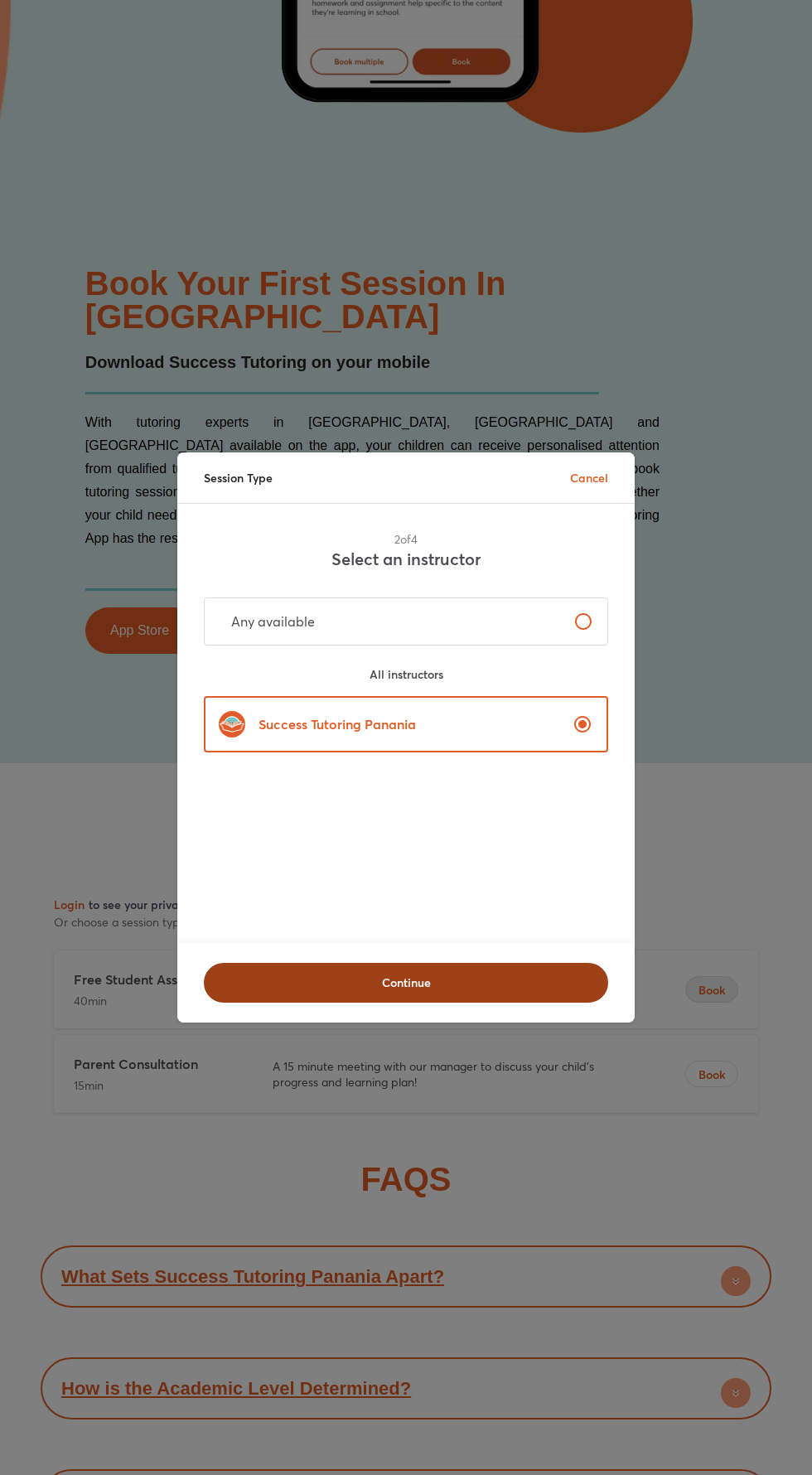
click at [540, 991] on span "Continue" at bounding box center [405, 982] width 361 height 17
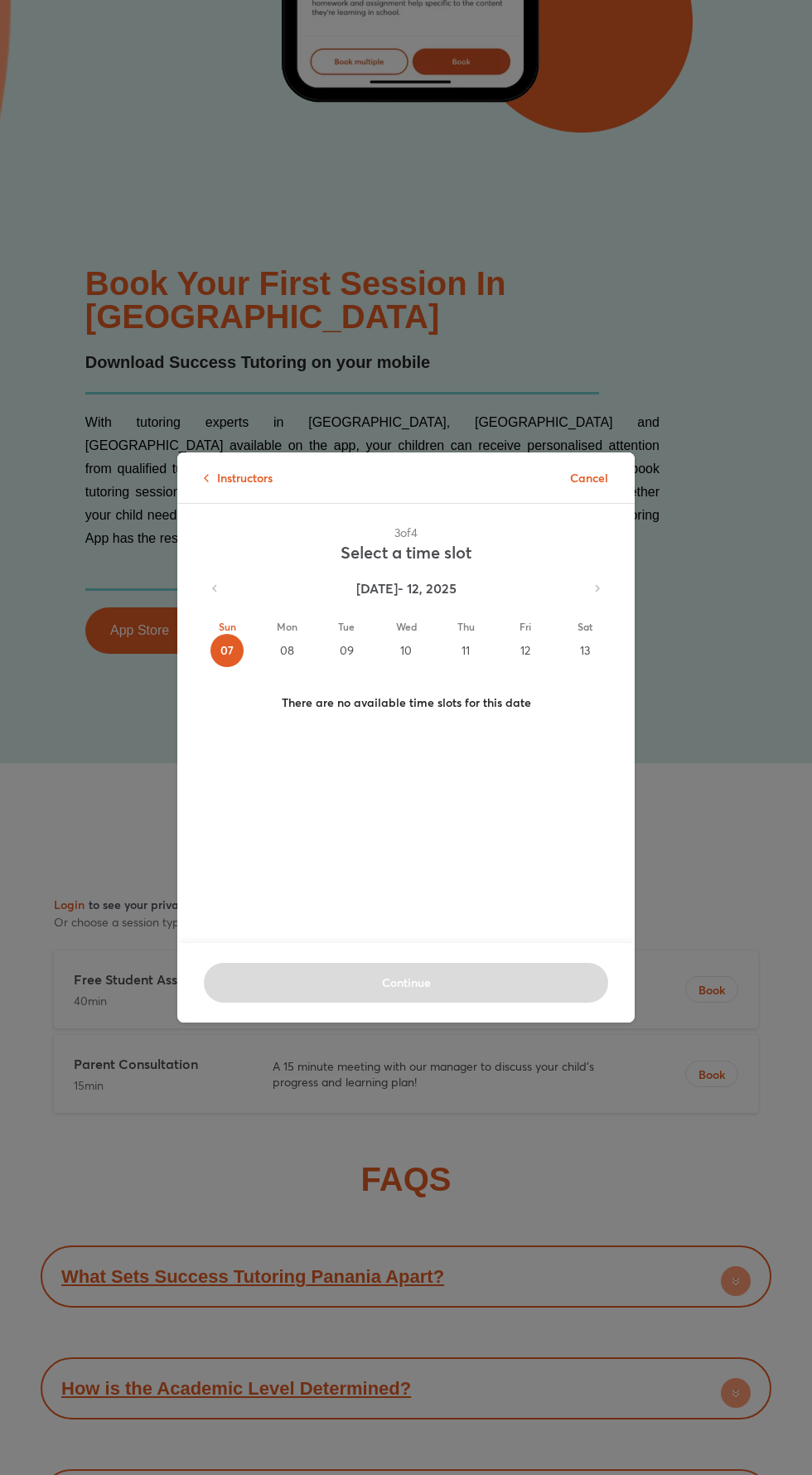
click at [584, 667] on div "13" at bounding box center [585, 650] width 33 height 33
click at [291, 680] on button "Mon 08" at bounding box center [286, 643] width 60 height 75
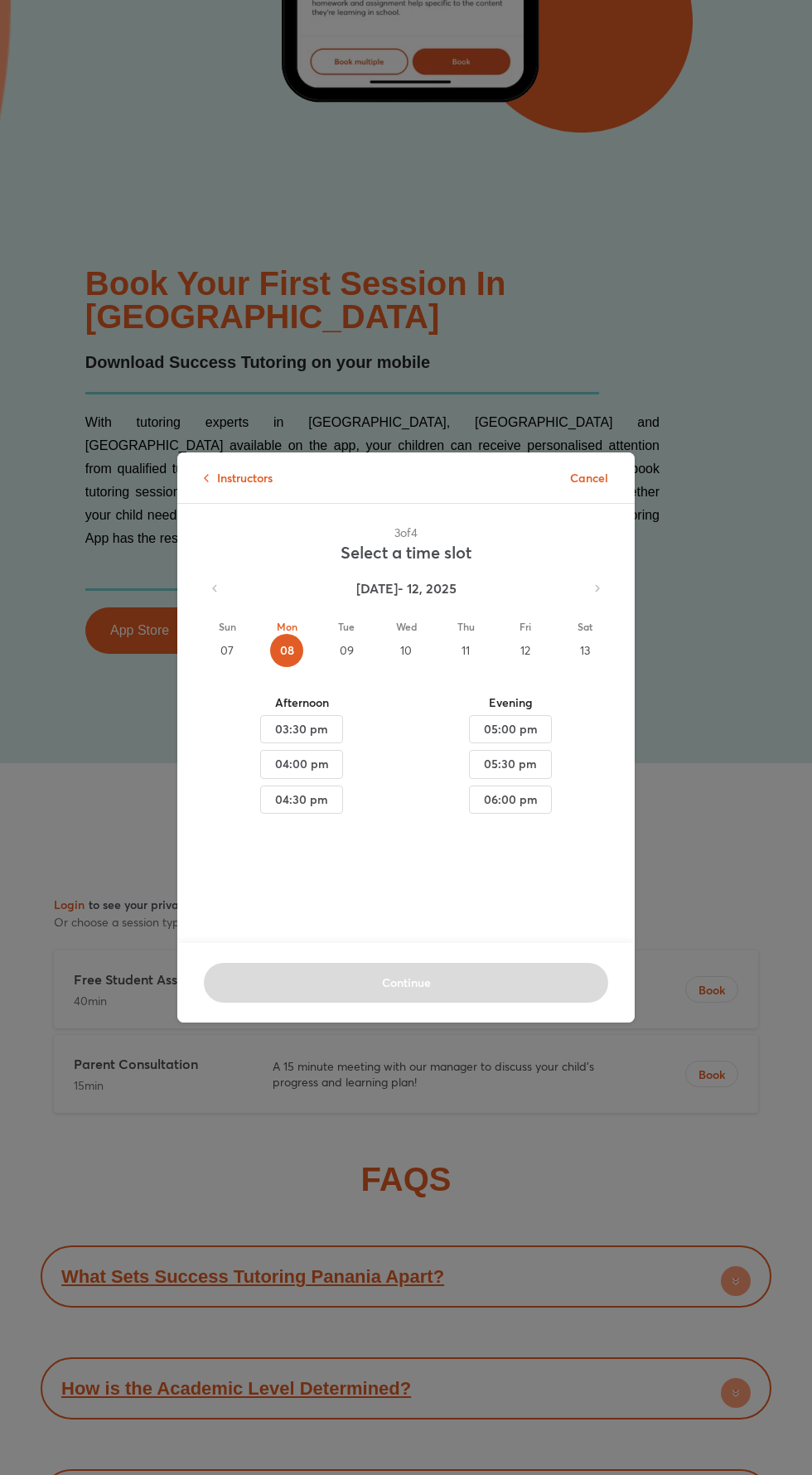
click at [345, 667] on div "09" at bounding box center [346, 650] width 33 height 33
click at [591, 667] on div "13" at bounding box center [585, 650] width 33 height 33
click at [280, 845] on span "11:00 am" at bounding box center [302, 834] width 55 height 21
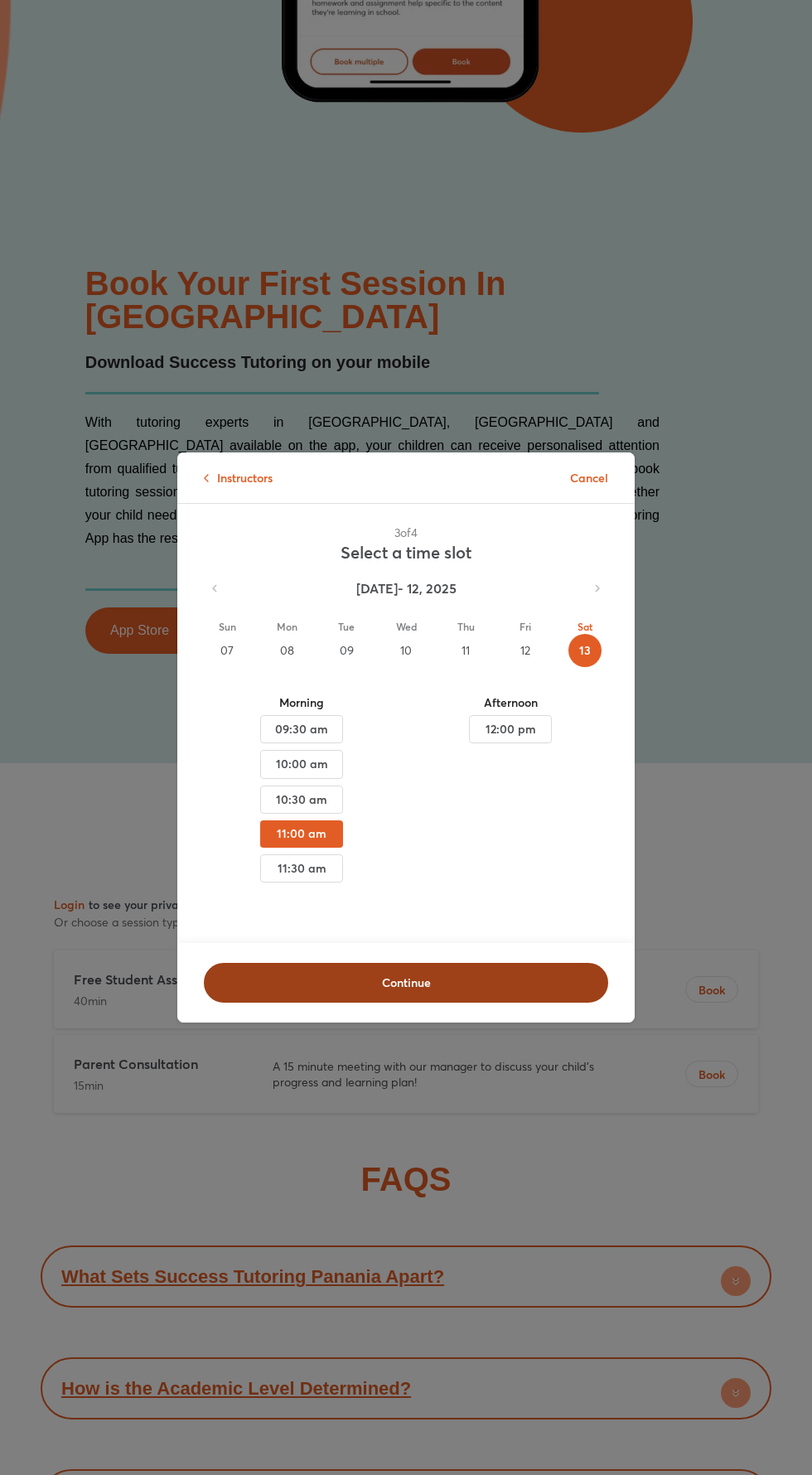
click at [316, 991] on span "Continue" at bounding box center [405, 982] width 361 height 17
